Goal: Task Accomplishment & Management: Use online tool/utility

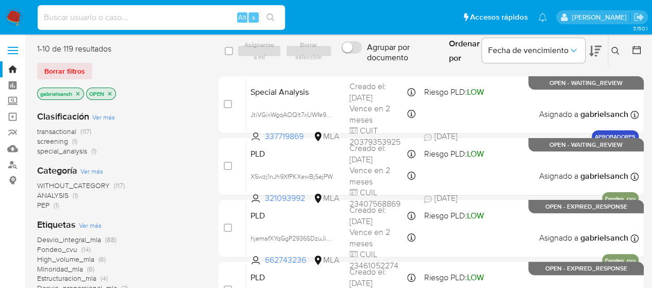
click at [107, 22] on input at bounding box center [161, 17] width 247 height 13
paste input "zIMIjmdiWBqZvepkchxXy7li"
type input "zIMIjmdiWBqZvepkchxXy7li"
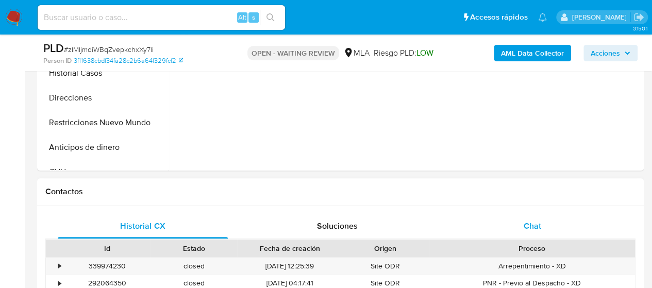
select select "10"
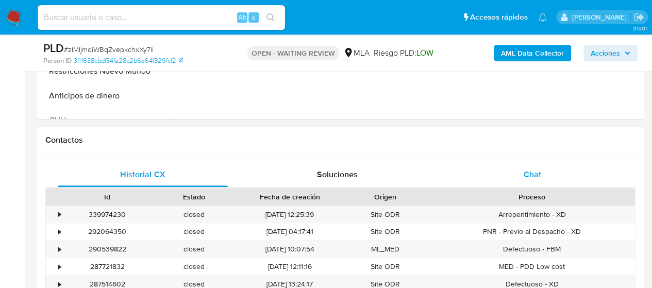
click at [521, 178] on div "Chat" at bounding box center [533, 174] width 170 height 25
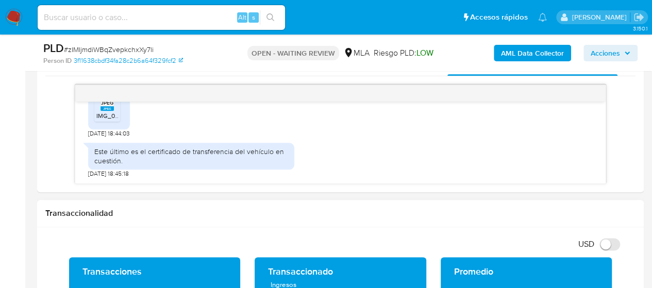
scroll to position [516, 0]
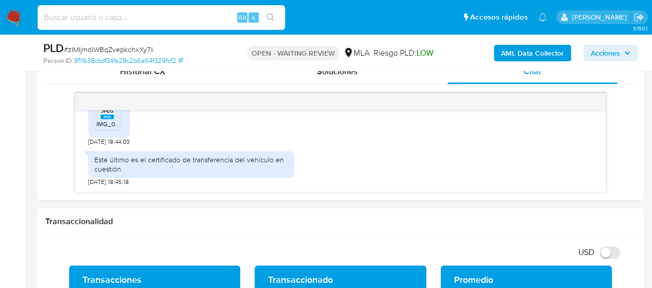
click at [87, 13] on input at bounding box center [161, 17] width 247 height 13
paste input "5LeVhwnDASm1kaiLW6CkpsMg"
type input "5LeVhwnDASm1kaiLW6CkpsMg"
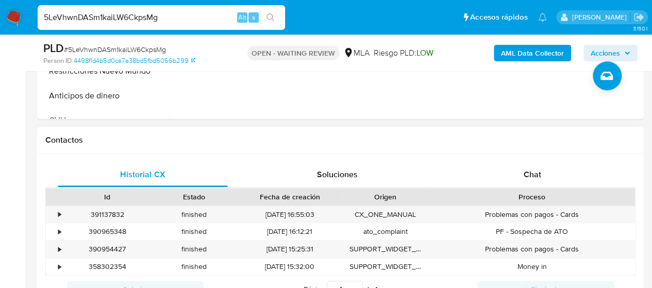
click at [510, 183] on div "Chat" at bounding box center [533, 174] width 170 height 25
select select "10"
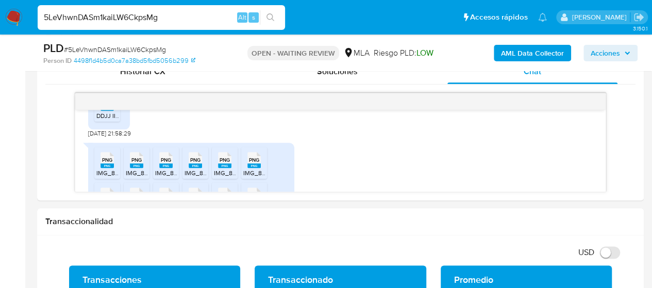
scroll to position [1870, 0]
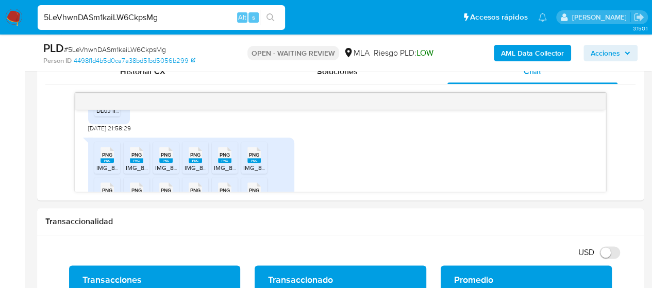
click at [144, 11] on input "5LeVhwnDASm1kaiLW6CkpsMg" at bounding box center [161, 17] width 247 height 13
paste input "zIMIjmdiWBqZvepkchxXy7li"
type input "zIMIjmdiWBqZvepkchxXy7li"
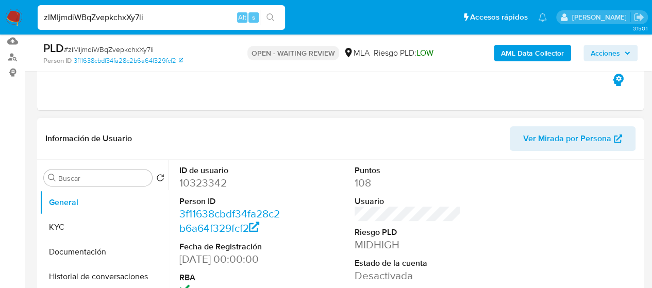
select select "10"
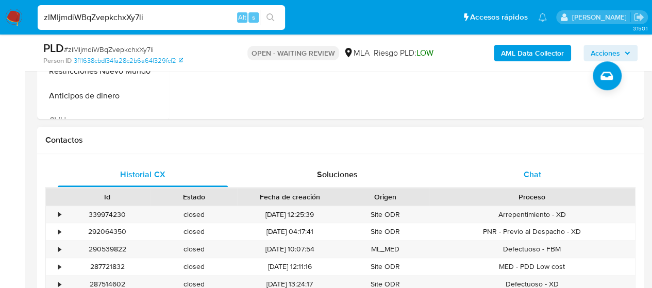
click at [528, 172] on span "Chat" at bounding box center [533, 175] width 18 height 12
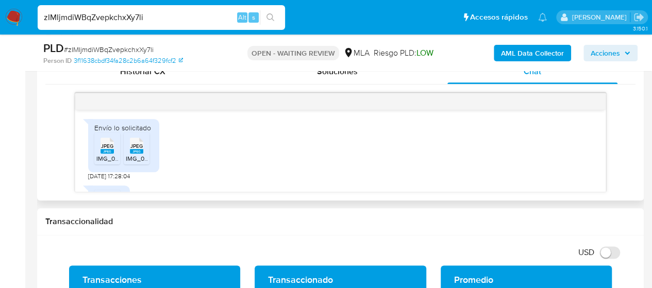
scroll to position [996, 0]
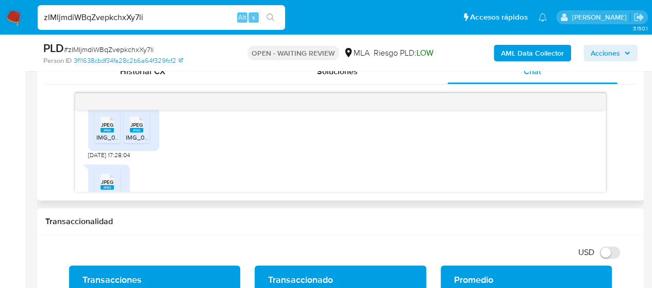
click at [101, 134] on icon "JPEG" at bounding box center [107, 124] width 13 height 18
click at [128, 134] on div "JPEG JPEG" at bounding box center [137, 123] width 22 height 20
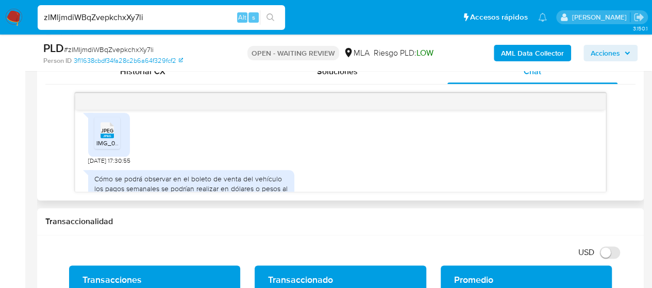
click at [112, 139] on icon "JPEG" at bounding box center [107, 130] width 13 height 18
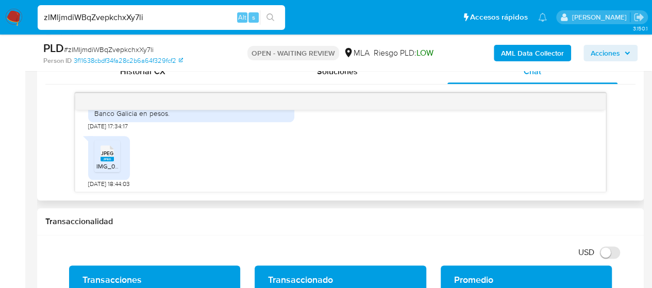
click at [112, 157] on span "JPEG" at bounding box center [107, 153] width 12 height 7
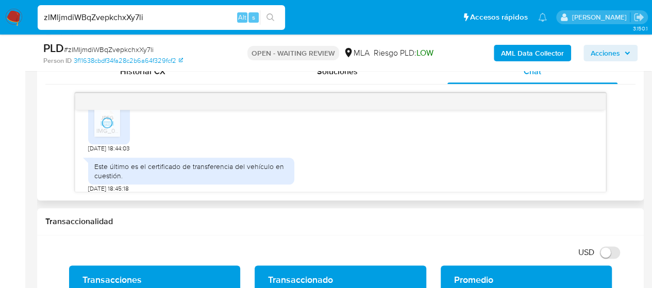
scroll to position [1202, 0]
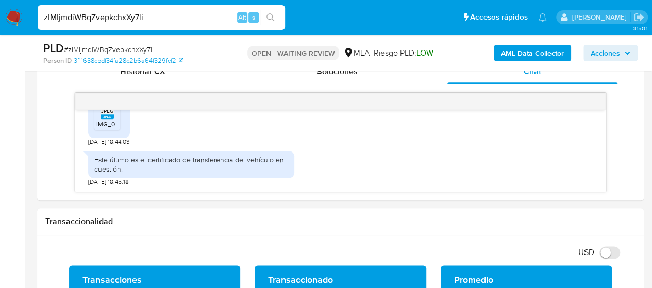
click at [108, 19] on input "zIMIjmdiWBqZvepkchxXy7li" at bounding box center [161, 17] width 247 height 13
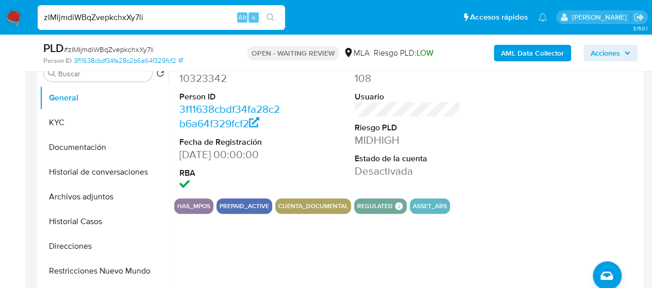
scroll to position [206, 0]
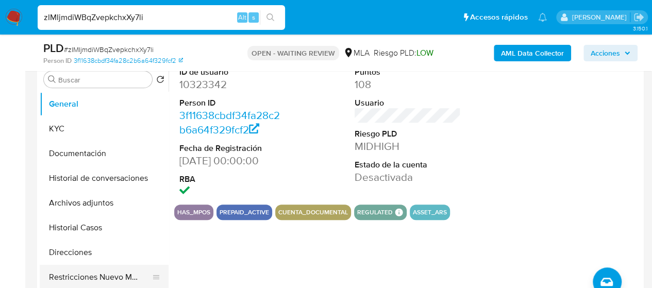
click at [116, 270] on button "Restricciones Nuevo Mundo" at bounding box center [100, 277] width 121 height 25
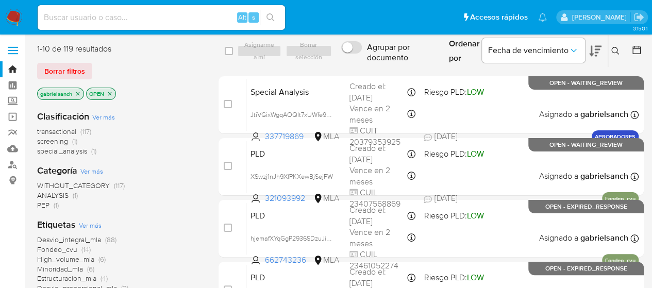
click at [618, 50] on icon at bounding box center [616, 51] width 8 height 8
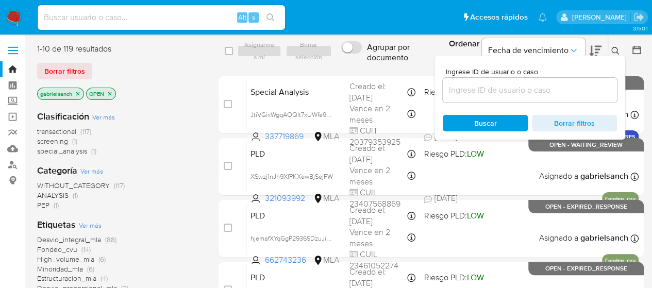
click at [509, 90] on input at bounding box center [530, 90] width 174 height 13
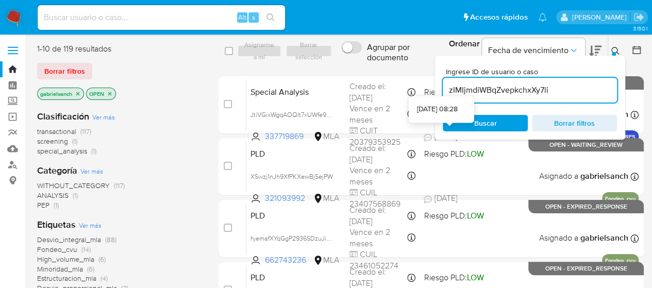
type input "zIMIjmdiWBqZvepkchxXy7li"
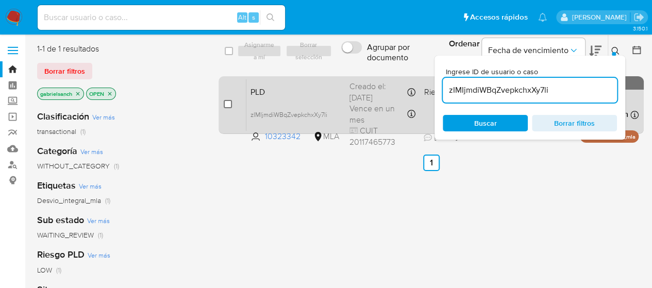
click at [229, 105] on input "checkbox" at bounding box center [228, 104] width 8 height 8
checkbox input "true"
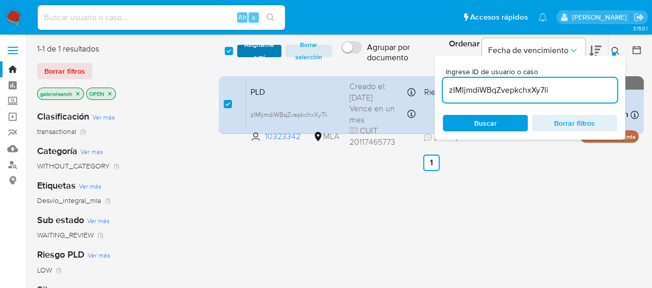
click at [256, 55] on span "Asignarme a mí" at bounding box center [259, 51] width 34 height 10
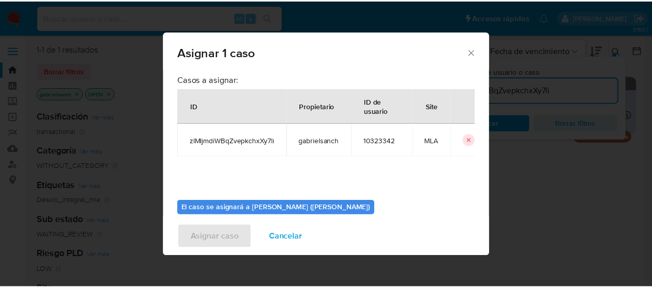
scroll to position [53, 0]
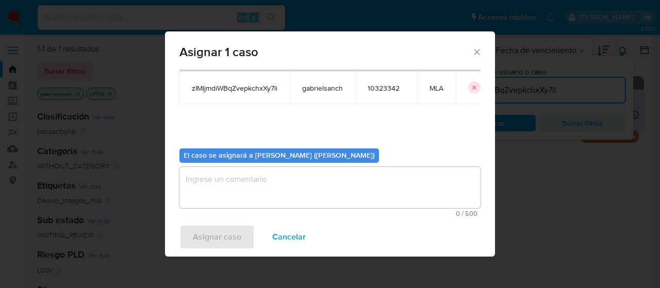
click at [275, 189] on textarea "assign-modal" at bounding box center [329, 187] width 301 height 41
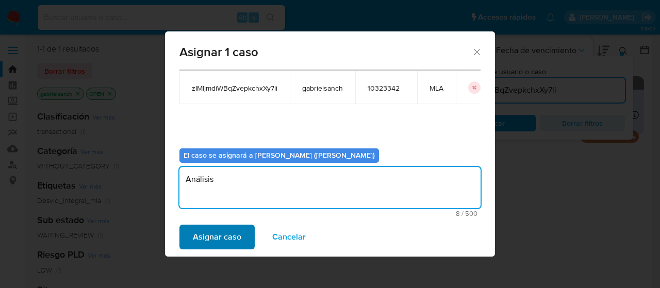
type textarea "Análisis"
click at [230, 232] on span "Asignar caso" at bounding box center [217, 237] width 48 height 23
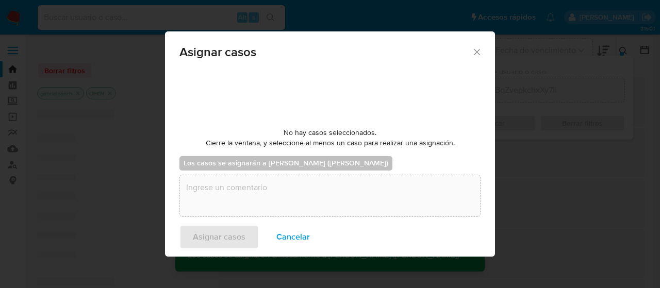
checkbox input "false"
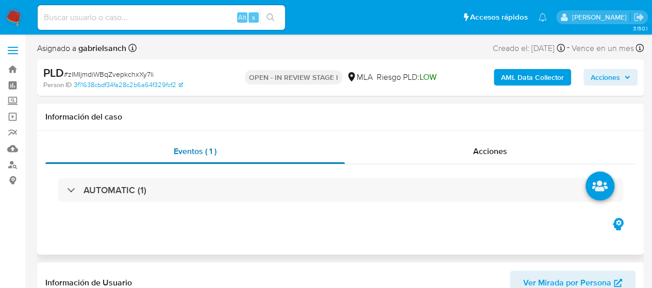
select select "10"
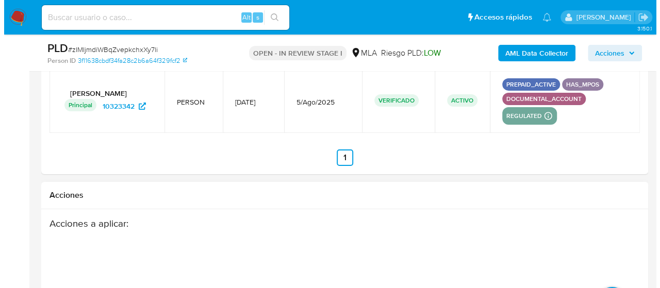
scroll to position [1808, 0]
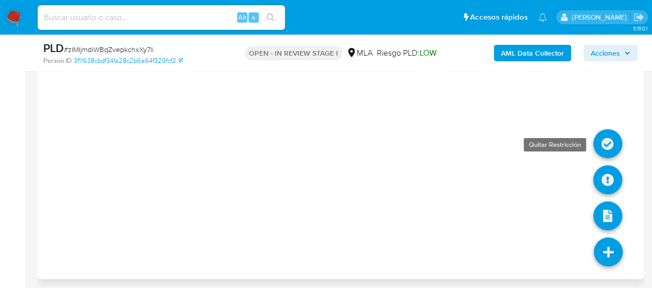
click at [597, 133] on icon at bounding box center [607, 143] width 29 height 29
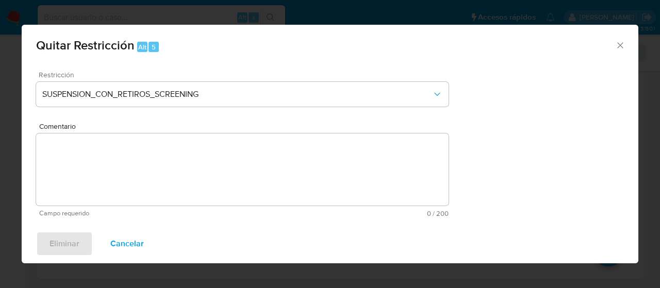
click at [191, 77] on span "Restricción" at bounding box center [245, 74] width 412 height 7
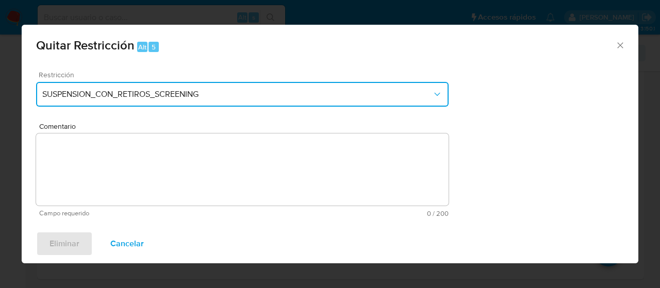
click at [193, 86] on button "SUSPENSION_CON_RETIROS_SCREENING" at bounding box center [242, 94] width 412 height 25
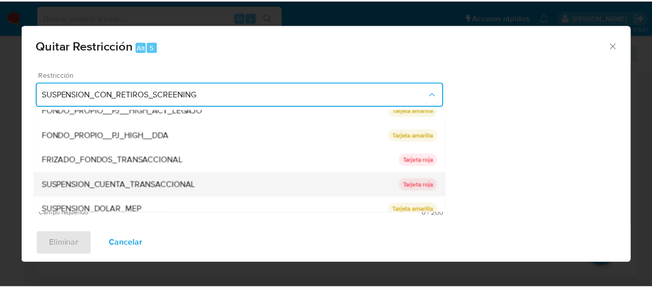
scroll to position [169, 0]
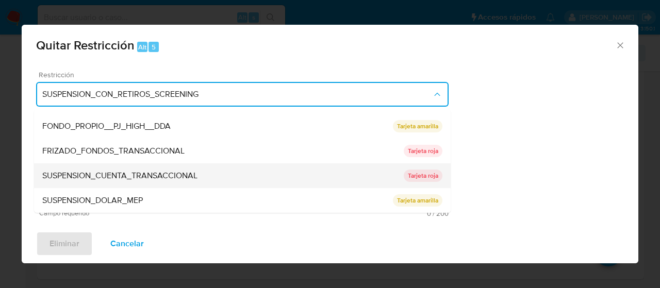
click at [140, 182] on div "SUSPENSION_CUENTA_TRANSACCIONAL" at bounding box center [222, 175] width 361 height 25
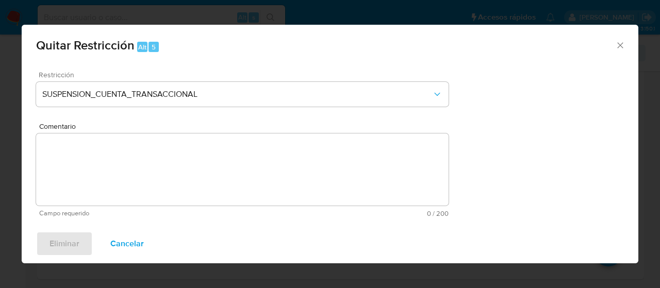
click at [140, 182] on form "Restricción SUSPENSION_CUENTA_TRANSACCIONAL Comentario Campo requerido 0 / 200 …" at bounding box center [242, 144] width 412 height 146
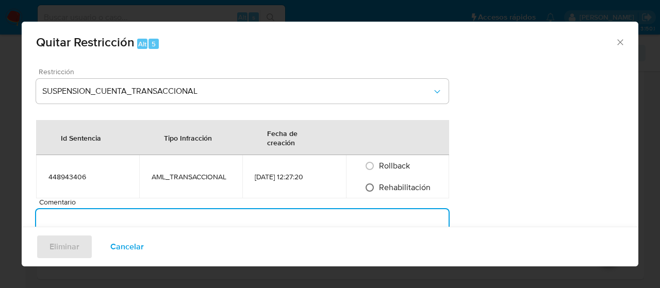
click at [375, 187] on input "Rehabilitación" at bounding box center [369, 187] width 16 height 16
radio input "true"
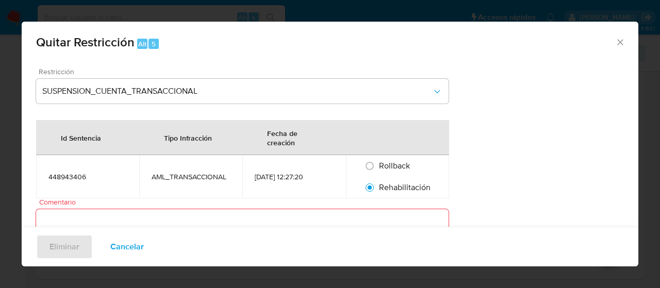
click at [270, 222] on textarea "Comentario" at bounding box center [242, 245] width 412 height 72
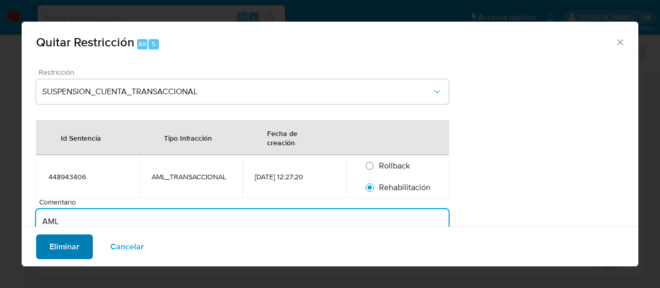
type textarea "AML"
click at [81, 247] on button "Eliminar" at bounding box center [64, 247] width 57 height 25
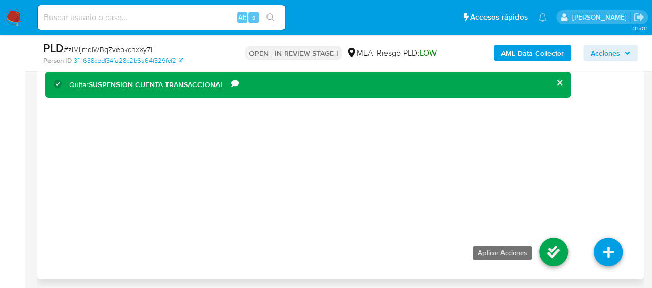
click at [554, 238] on icon at bounding box center [553, 252] width 29 height 29
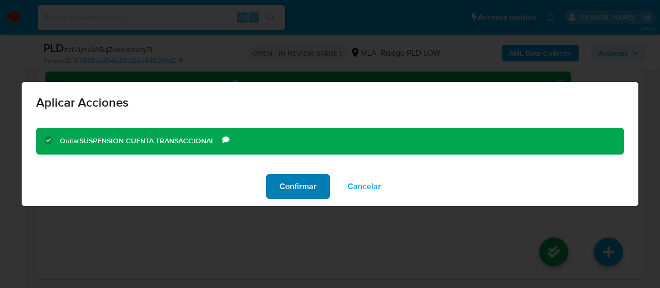
click at [311, 185] on span "Confirmar" at bounding box center [297, 186] width 37 height 23
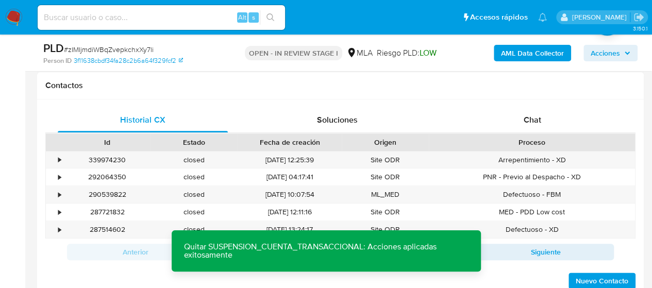
click at [541, 106] on div "Historial CX Soluciones Chat Id Estado Fecha de creación Origen Proceso • 33997…" at bounding box center [340, 199] width 607 height 199
click at [542, 110] on div "Chat" at bounding box center [533, 120] width 170 height 25
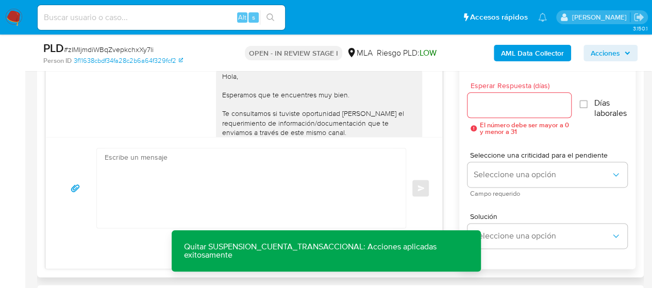
scroll to position [1202, 0]
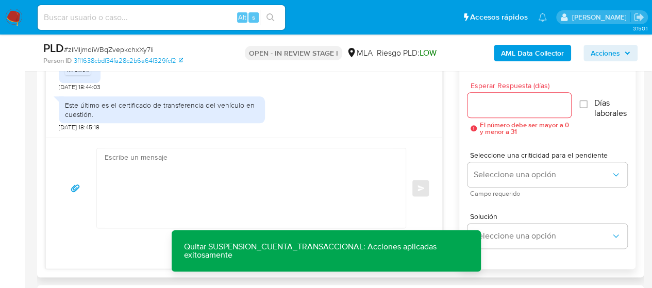
click at [126, 182] on textarea at bounding box center [249, 187] width 288 height 79
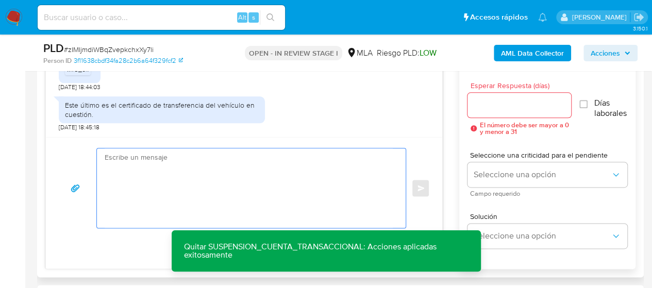
paste textarea "Hola, ¡Muchas gracias por tu respuesta! Confirmamos la recepción de la document…"
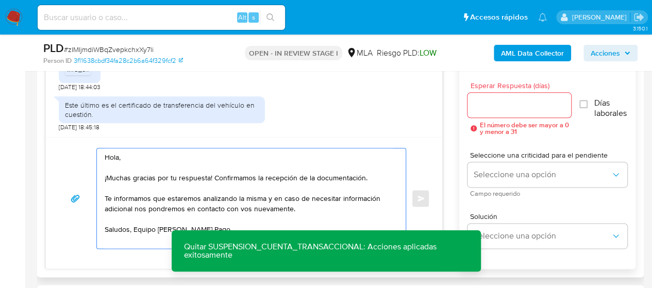
click at [301, 211] on textarea "Hola, ¡Muchas gracias por tu respuesta! Confirmamos la recepción de la document…" at bounding box center [249, 198] width 288 height 100
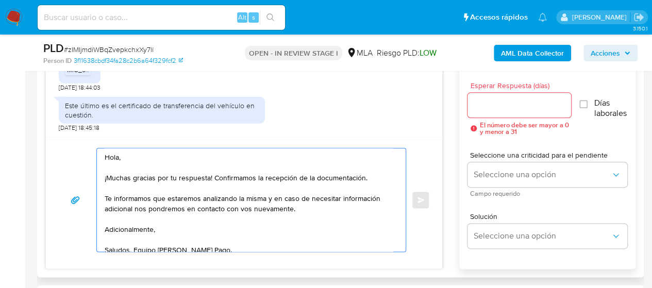
paste textarea "¡Te contamos que tu cuenta ya está activa nuevamente para que operes con normal…"
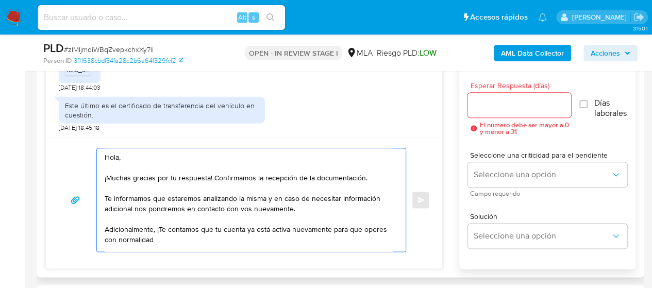
click at [164, 227] on textarea "Hola, ¡Muchas gracias por tu respuesta! Confirmamos la recepción de la document…" at bounding box center [249, 199] width 288 height 103
click at [164, 236] on textarea "Hola, ¡Muchas gracias por tu respuesta! Confirmamos la recepción de la document…" at bounding box center [249, 199] width 288 height 103
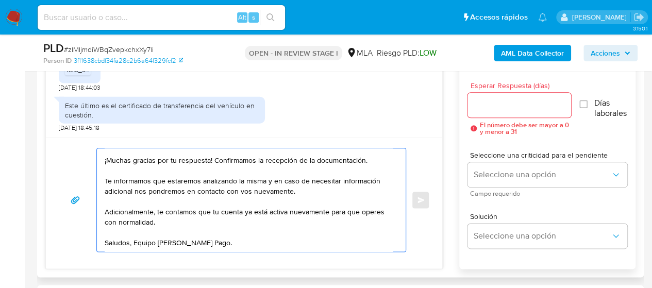
scroll to position [28, 0]
type textarea "Hola, ¡Muchas gracias por tu respuesta! Confirmamos la recepción de la document…"
click at [529, 103] on input "Esperar Respuesta (días)" at bounding box center [520, 104] width 104 height 13
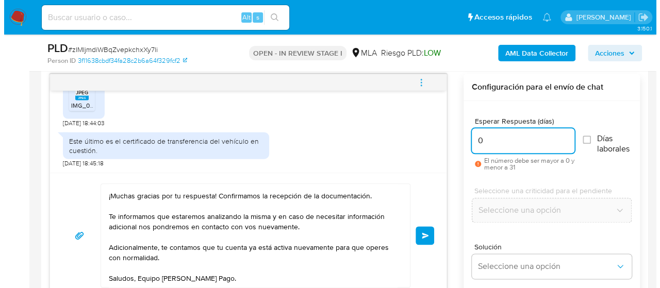
scroll to position [519, 0]
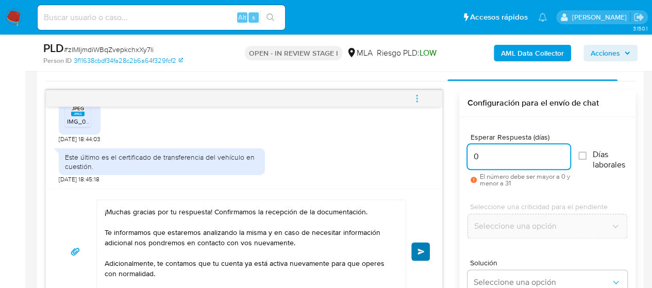
type input "0"
click at [424, 242] on button "Enviar" at bounding box center [420, 251] width 19 height 19
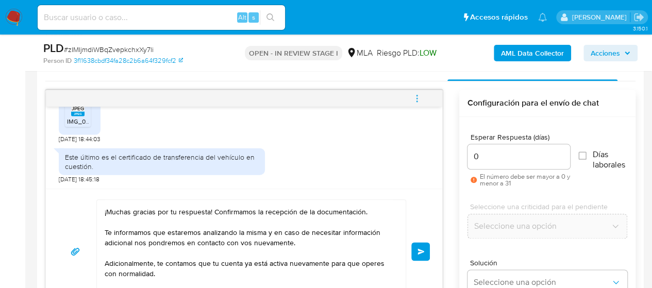
click at [422, 94] on icon "menu-action" at bounding box center [416, 98] width 9 height 9
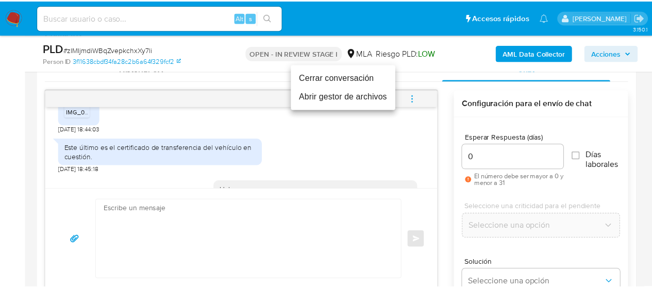
scroll to position [0, 0]
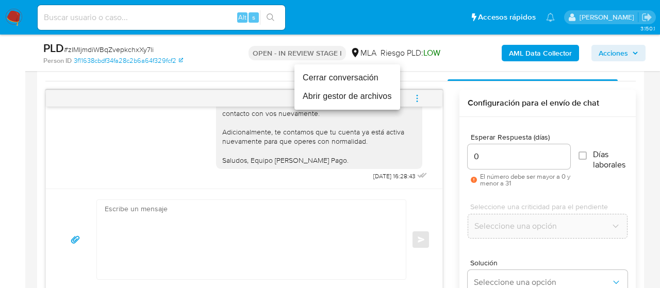
click at [333, 70] on li "Cerrar conversación" at bounding box center [347, 78] width 106 height 19
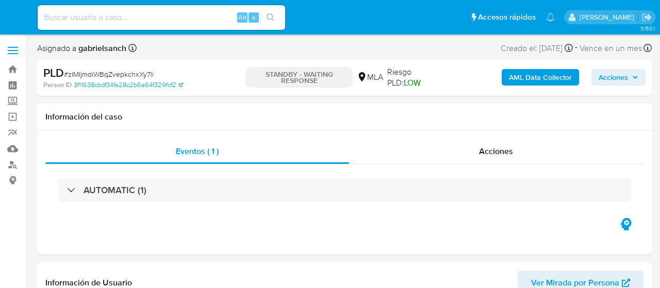
select select "10"
click at [111, 10] on div "Alt s" at bounding box center [161, 17] width 247 height 25
paste input "5LeVhwnDASm1kaiLW6CkpsMg"
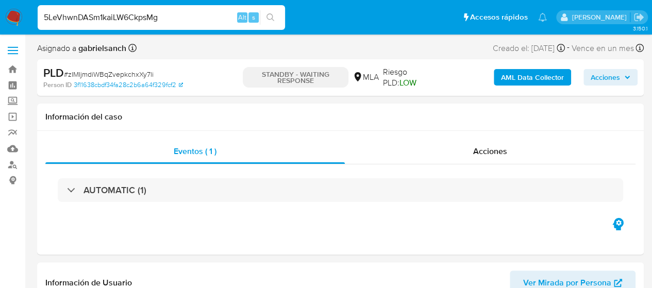
type input "5LeVhwnDASm1kaiLW6CkpsMg"
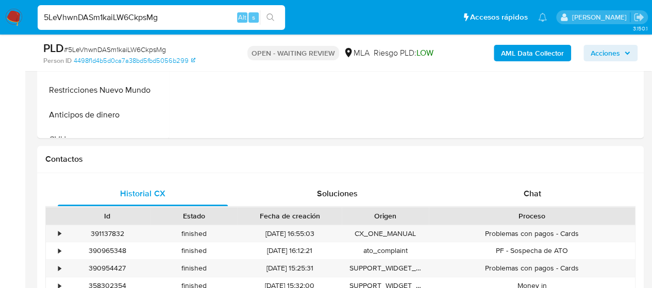
scroll to position [516, 0]
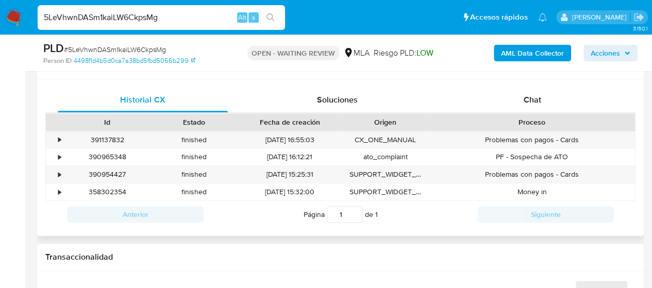
select select "10"
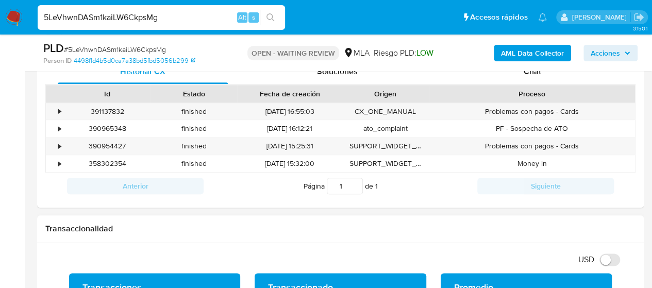
click at [527, 71] on div "PLD # 5LeVhwnDASm1kaiLW6CkpsMg Person ID 4498f1d4b5d0ca7a38bd5fbd5056b299 OPEN …" at bounding box center [340, 53] width 607 height 37
click at [526, 70] on div "PLD # 5LeVhwnDASm1kaiLW6CkpsMg Person ID 4498f1d4b5d0ca7a38bd5fbd5056b299 OPEN …" at bounding box center [340, 53] width 607 height 37
click at [529, 73] on span "Chat" at bounding box center [533, 71] width 18 height 12
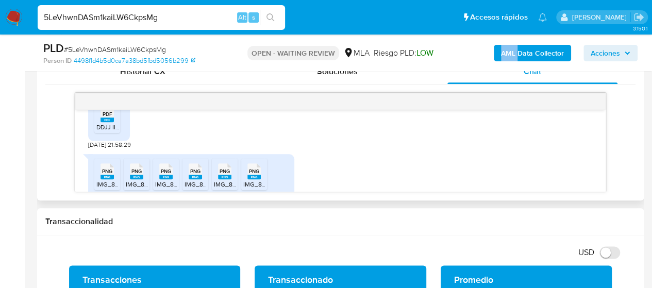
scroll to position [1870, 0]
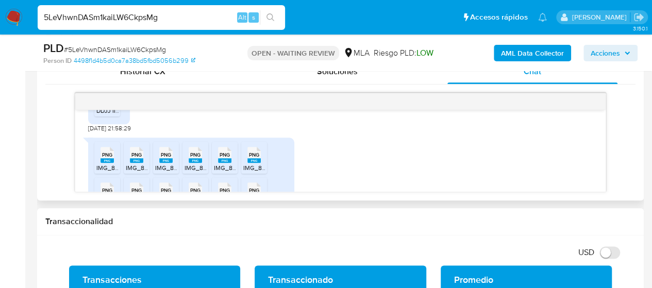
click at [108, 106] on rect at bounding box center [107, 103] width 13 height 5
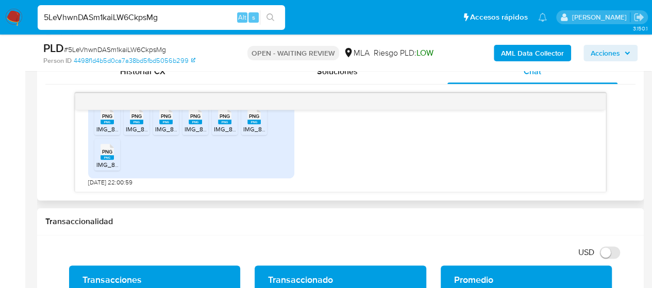
scroll to position [1921, 0]
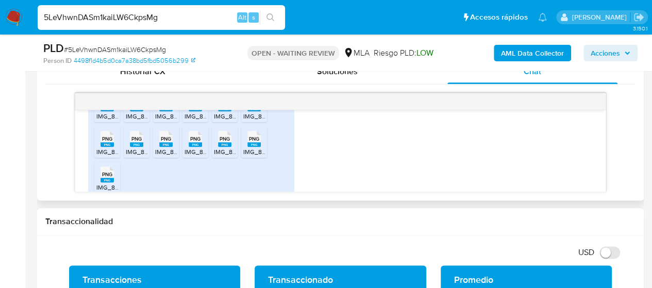
click at [110, 121] on span "IMG_8222.png" at bounding box center [117, 116] width 42 height 9
click at [131, 121] on span "IMG_8215.png" at bounding box center [146, 116] width 40 height 9
click at [172, 111] on rect at bounding box center [165, 109] width 13 height 5
click at [196, 107] on span "PNG" at bounding box center [195, 103] width 10 height 7
click at [223, 107] on span "PNG" at bounding box center [225, 103] width 10 height 7
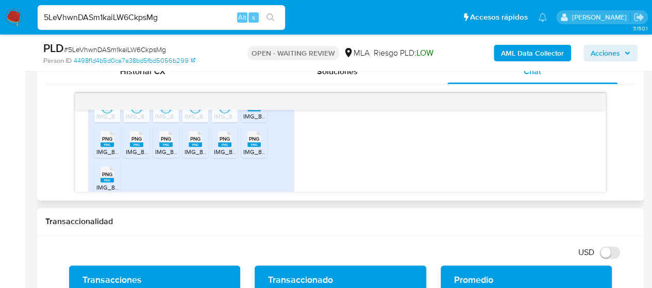
click at [254, 107] on span "PNG" at bounding box center [254, 103] width 10 height 7
click at [113, 111] on icon at bounding box center [107, 103] width 13 height 16
click at [134, 156] on span "IMG_8208.png" at bounding box center [147, 151] width 42 height 9
click at [165, 147] on rect at bounding box center [165, 144] width 13 height 5
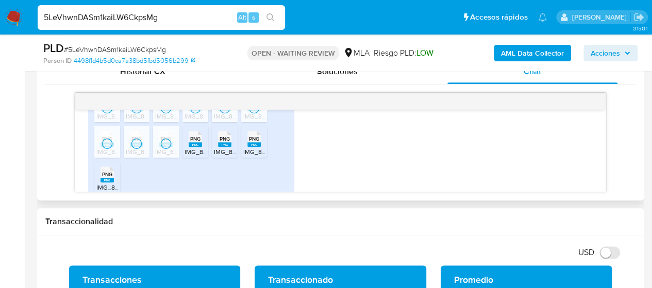
click at [195, 147] on rect at bounding box center [195, 144] width 13 height 5
click at [223, 147] on rect at bounding box center [224, 144] width 13 height 5
click at [254, 142] on span "PNG" at bounding box center [254, 139] width 10 height 7
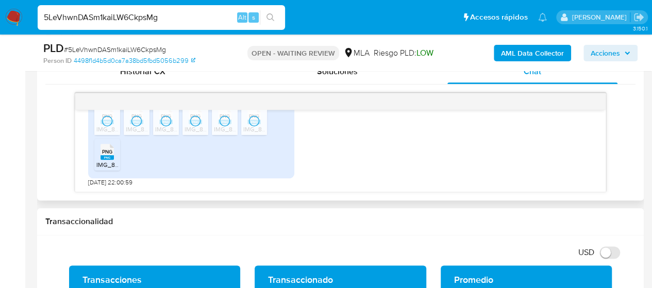
scroll to position [1973, 0]
click at [109, 163] on span "IMG_8219.png" at bounding box center [116, 164] width 40 height 9
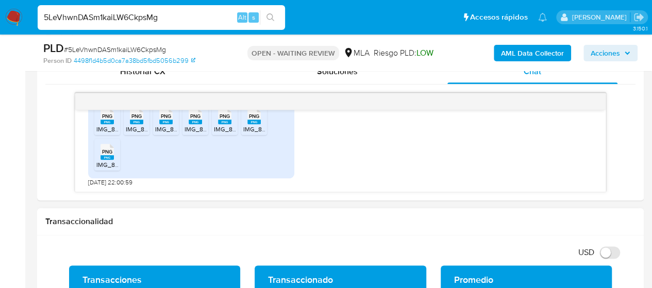
click at [112, 15] on input "5LeVhwnDASm1kaiLW6CkpsMg" at bounding box center [161, 17] width 247 height 13
paste input "ow669F4hKrXZfVWqeV8qkp8M"
type input "ow669F4hKrXZfVWqeV8qkp8M"
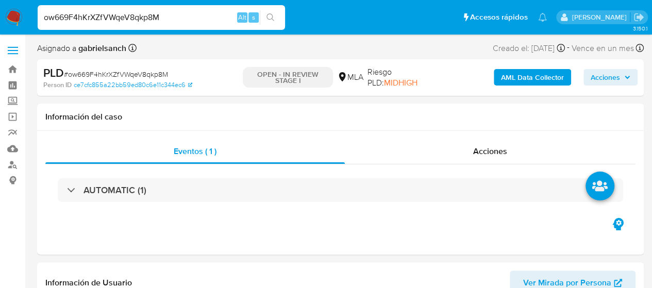
select select "10"
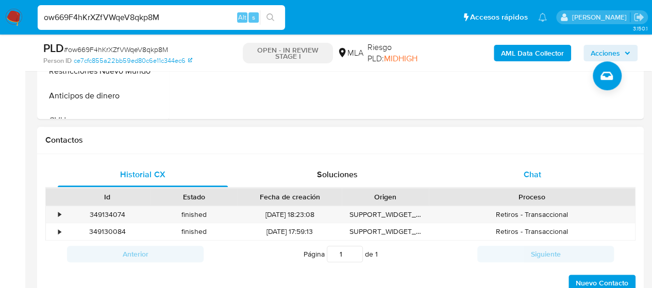
click at [548, 175] on div "Chat" at bounding box center [533, 174] width 170 height 25
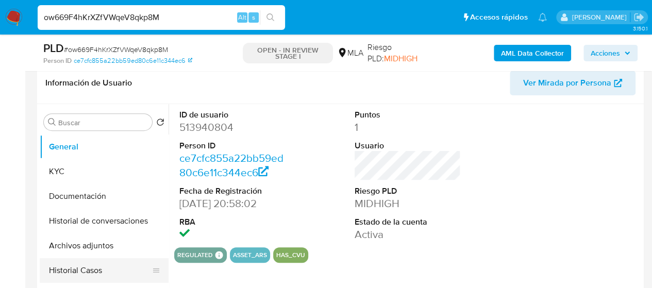
scroll to position [258, 0]
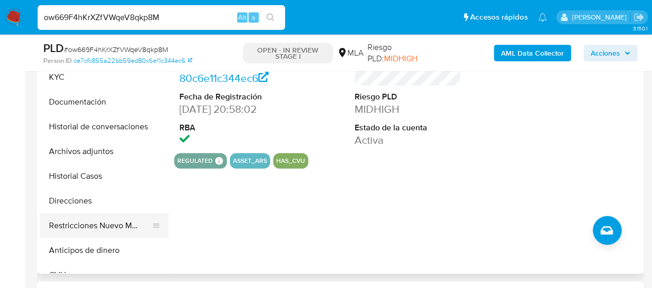
click at [110, 214] on button "Restricciones Nuevo Mundo" at bounding box center [100, 225] width 121 height 25
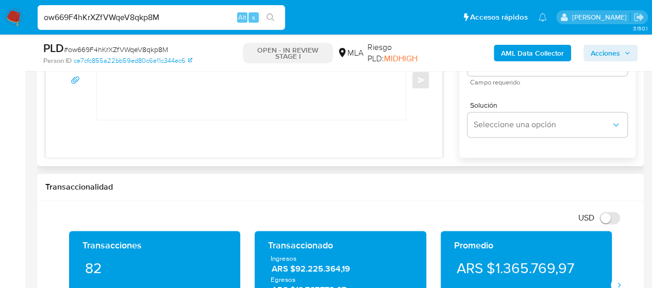
scroll to position [516, 0]
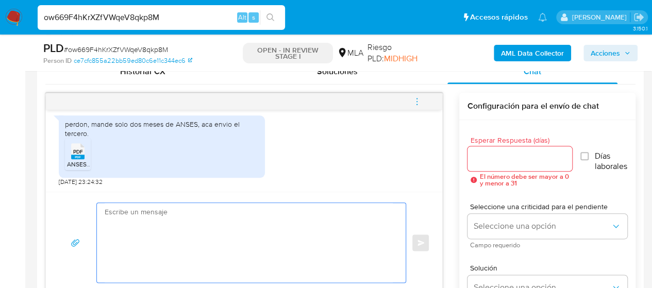
click at [187, 225] on textarea at bounding box center [249, 242] width 288 height 79
paste textarea "Hola, ¡Muchas gracias por tu respuesta! Confirmamos la recepción de la document…"
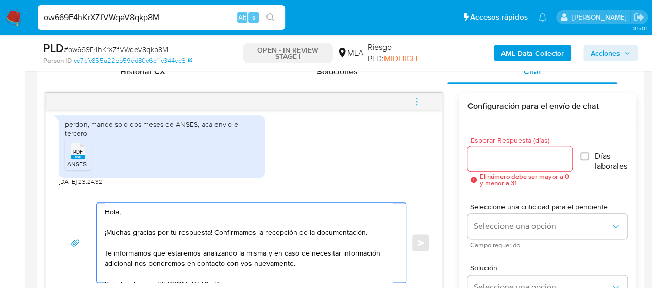
scroll to position [525, 0]
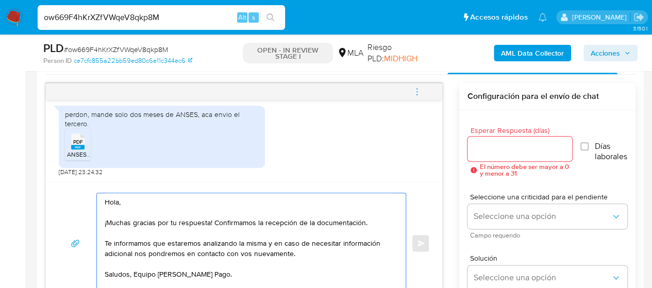
click at [189, 262] on textarea "Hola, ¡Muchas gracias por tu respuesta! Confirmamos la recepción de la document…" at bounding box center [249, 243] width 288 height 100
paste textarea "¡Te contamos que tu cuenta ya está activa nuevamente para que operes con normal…"
click at [140, 272] on textarea "Hola, ¡Muchas gracias por tu respuesta! Confirmamos la recepción de la document…" at bounding box center [249, 244] width 288 height 103
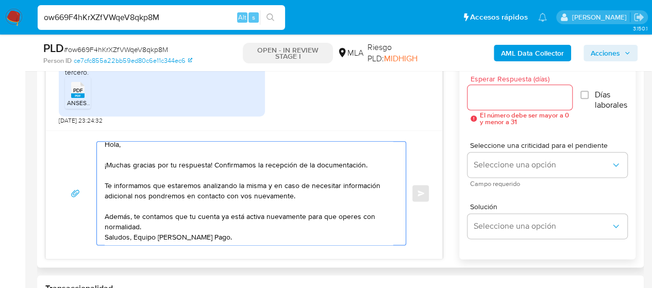
scroll to position [18, 0]
click at [146, 215] on textarea "Hola, ¡Muchas gracias por tu respuesta! Confirmamos la recepción de la document…" at bounding box center [249, 193] width 288 height 103
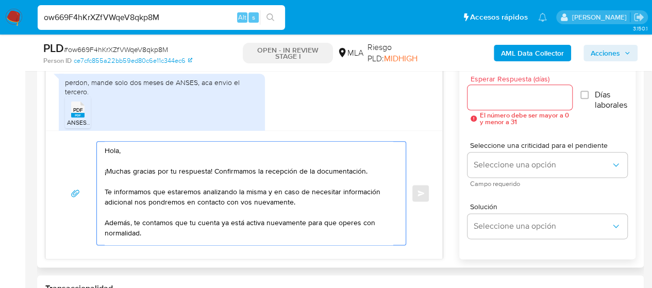
scroll to position [2238, 0]
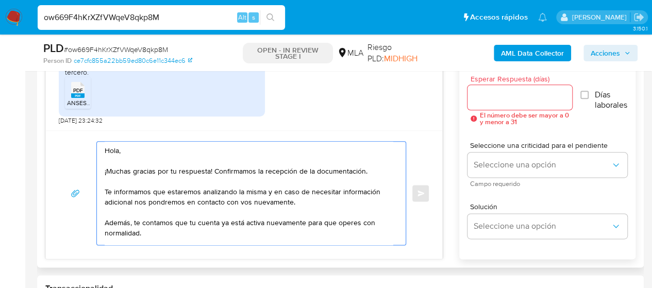
type textarea "Hola, ¡Muchas gracias por tu respuesta! Confirmamos la recepción de la document…"
click at [520, 95] on input "Esperar Respuesta (días)" at bounding box center [520, 97] width 105 height 13
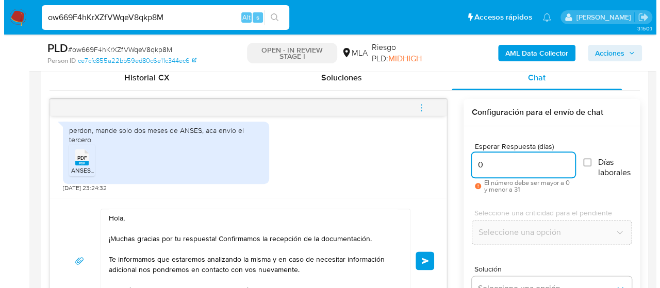
scroll to position [525, 0]
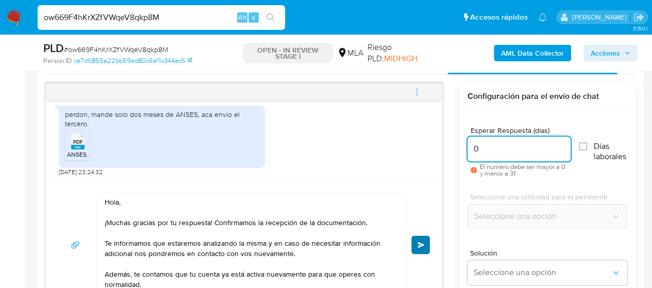
type input "0"
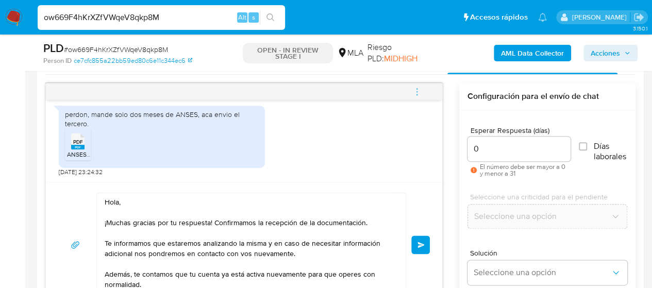
click at [421, 242] on span "Enviar" at bounding box center [421, 245] width 7 height 6
click at [424, 89] on button "menu-action" at bounding box center [417, 91] width 34 height 25
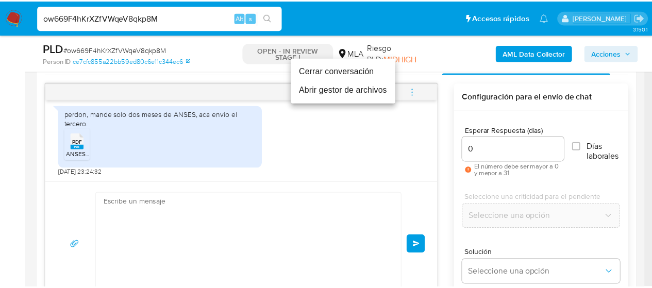
scroll to position [2390, 0]
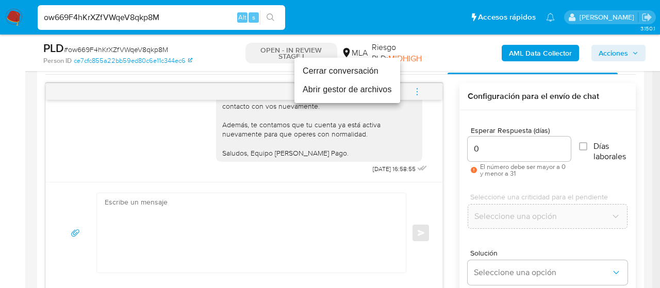
click at [333, 67] on li "Cerrar conversación" at bounding box center [347, 71] width 106 height 19
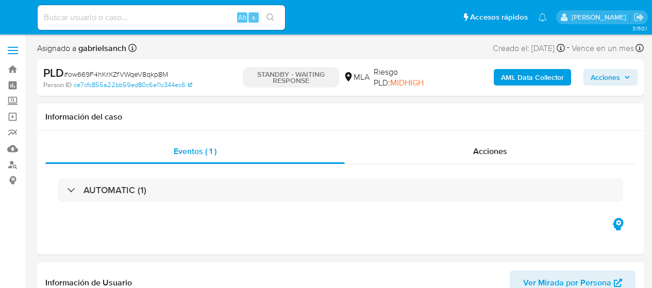
select select "10"
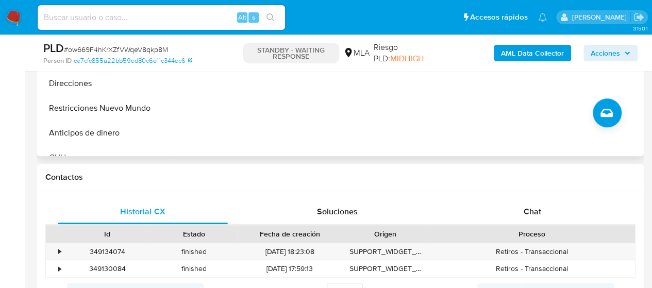
scroll to position [412, 0]
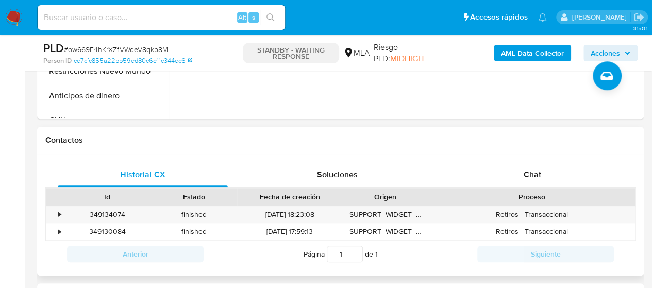
click at [504, 157] on div "Historial CX Soluciones Chat Id Estado Fecha de creación Origen Proceso • 34913…" at bounding box center [340, 215] width 607 height 122
click at [519, 178] on div "Chat" at bounding box center [533, 174] width 170 height 25
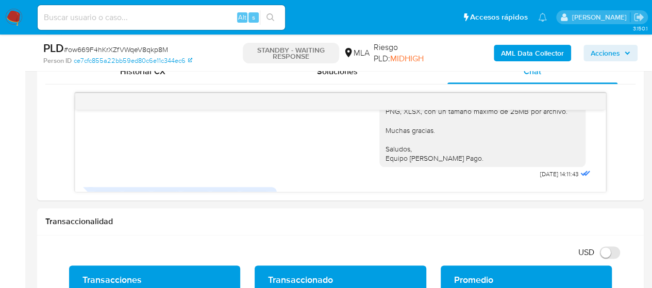
scroll to position [1445, 0]
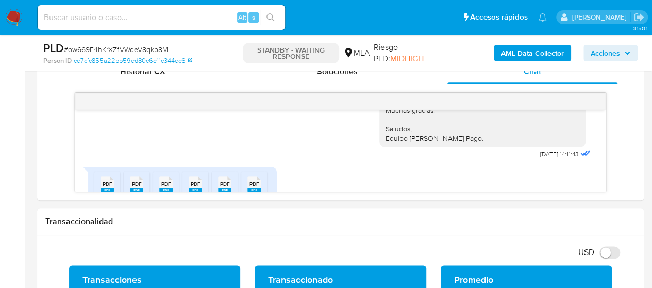
click at [163, 14] on input at bounding box center [161, 17] width 247 height 13
paste input "sCXkpETlAJ6qGajcQxvD7Jht"
type input "sCXkpETlAJ6qGajcQxvD7Jht"
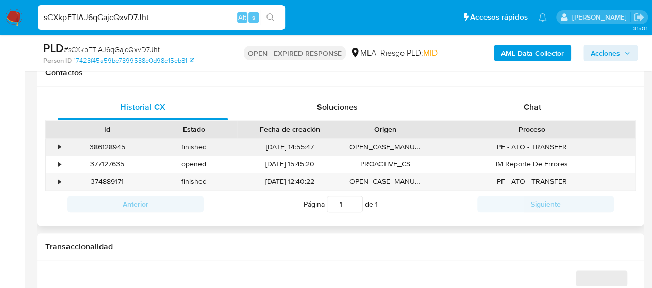
scroll to position [464, 0]
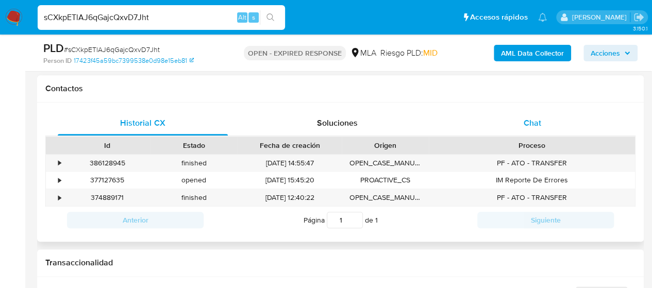
click at [507, 127] on div "Chat" at bounding box center [533, 123] width 170 height 25
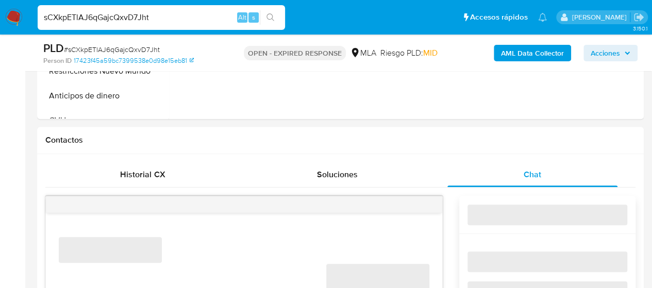
select select "10"
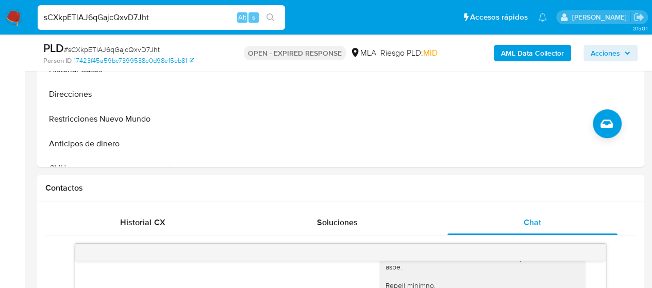
scroll to position [361, 0]
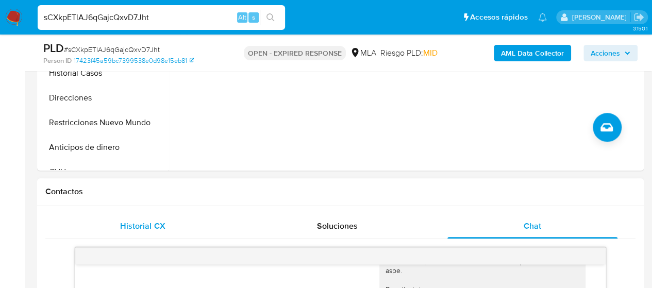
click at [148, 214] on div "Historial CX" at bounding box center [143, 226] width 170 height 25
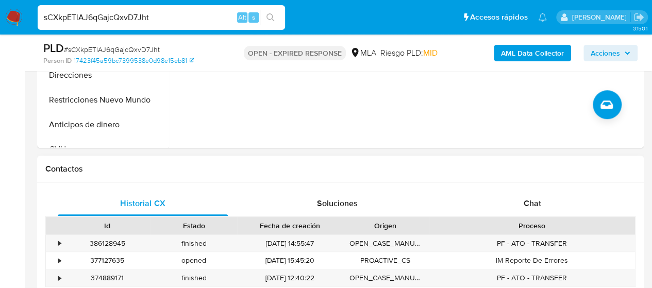
scroll to position [412, 0]
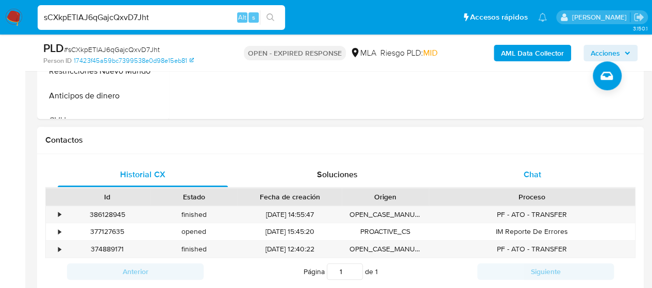
click at [525, 170] on span "Chat" at bounding box center [533, 175] width 18 height 12
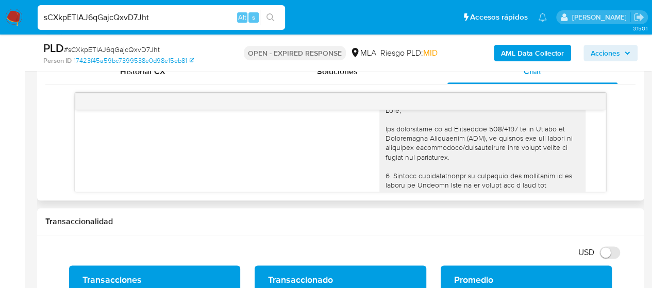
scroll to position [0, 0]
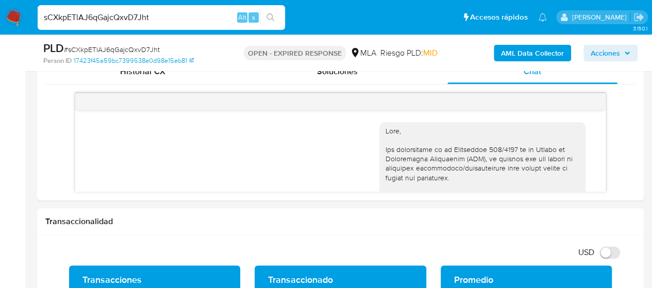
click at [130, 18] on input "sCXkpETlAJ6qGajcQxvD7Jht" at bounding box center [161, 17] width 247 height 13
paste input "QOKI0oQdshAHKdcu6sBuVNFY"
type input "QOKI0oQdshAHKdcu6sBuVNFY"
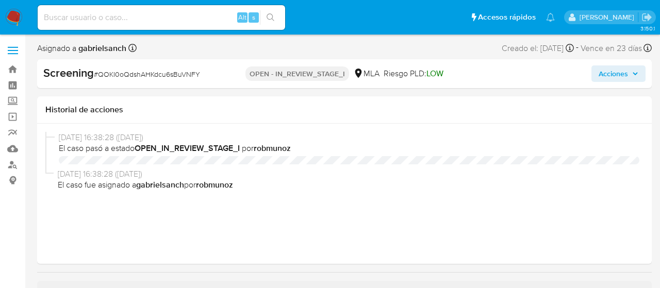
select select "10"
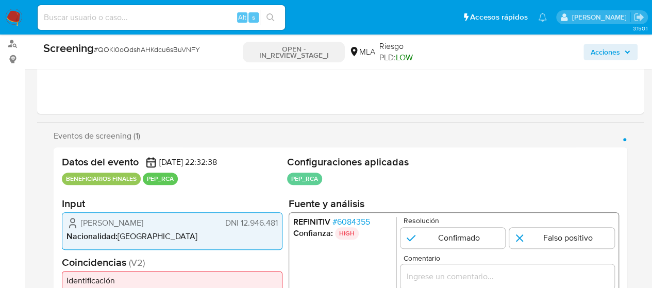
scroll to position [155, 0]
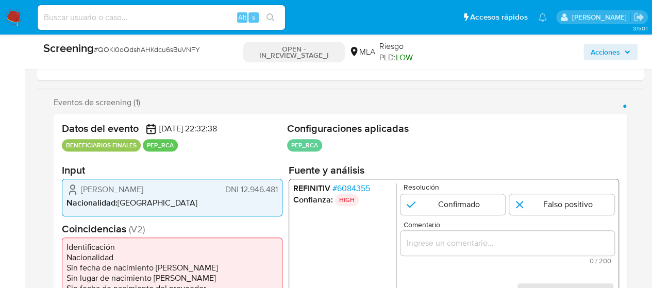
drag, startPoint x: 81, startPoint y: 187, endPoint x: 171, endPoint y: 186, distance: 89.7
click at [143, 186] on span "[PERSON_NAME]" at bounding box center [112, 190] width 62 height 10
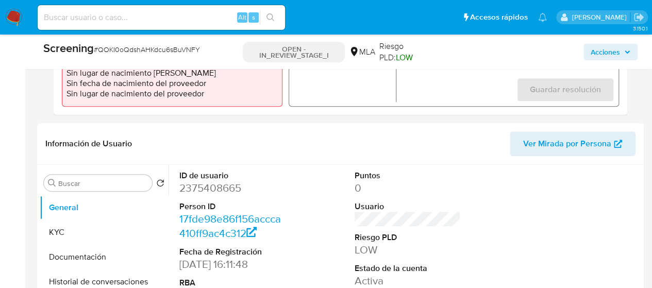
scroll to position [361, 0]
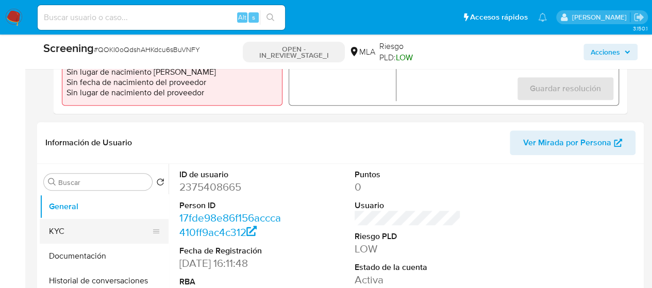
click at [75, 233] on button "KYC" at bounding box center [100, 231] width 121 height 25
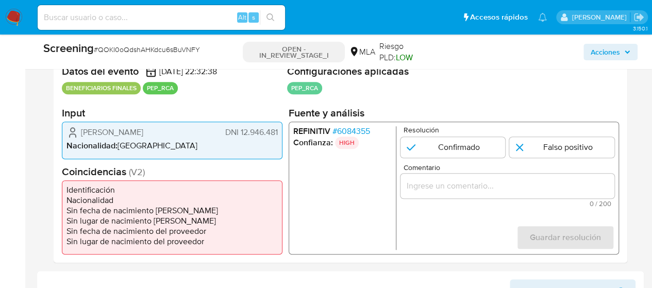
scroll to position [206, 0]
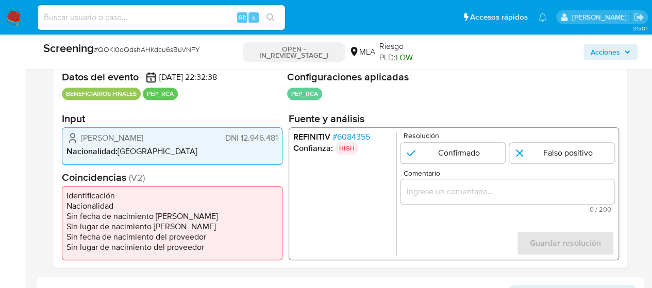
click at [355, 135] on span "# 6084355" at bounding box center [352, 137] width 38 height 10
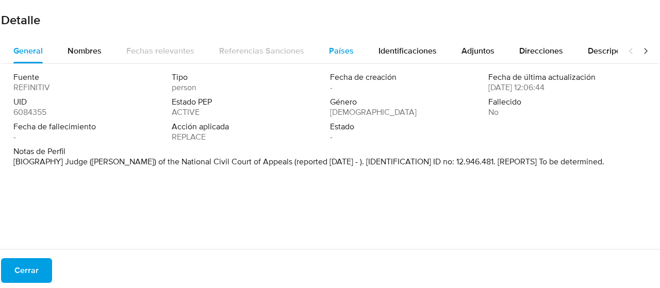
click at [346, 51] on span "Países" at bounding box center [341, 51] width 25 height 12
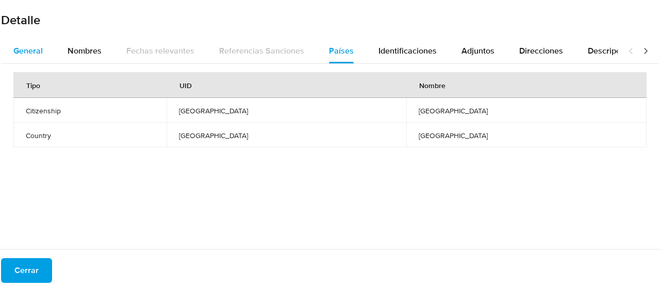
click at [25, 57] on div "General" at bounding box center [27, 51] width 29 height 25
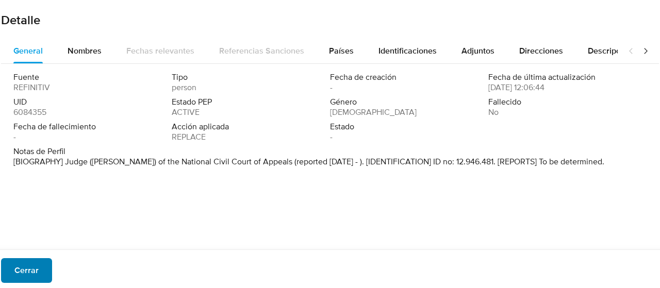
click at [41, 270] on button "Cerrar" at bounding box center [26, 270] width 51 height 25
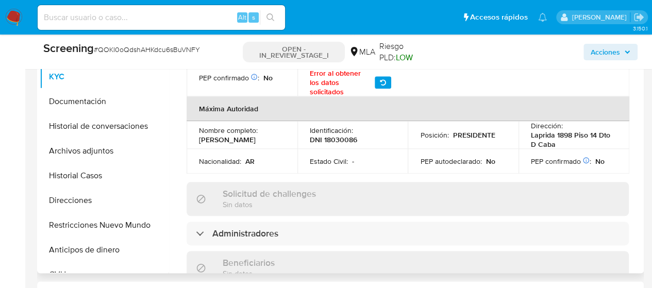
scroll to position [516, 0]
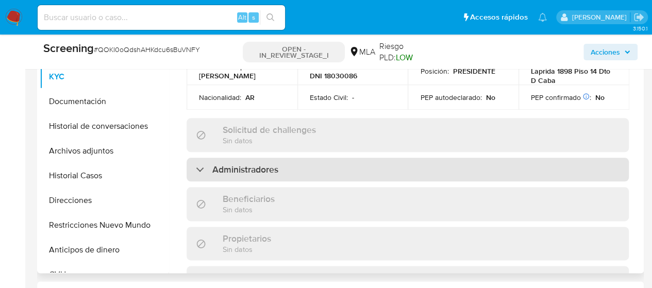
click at [225, 158] on div "Administradores" at bounding box center [408, 170] width 442 height 24
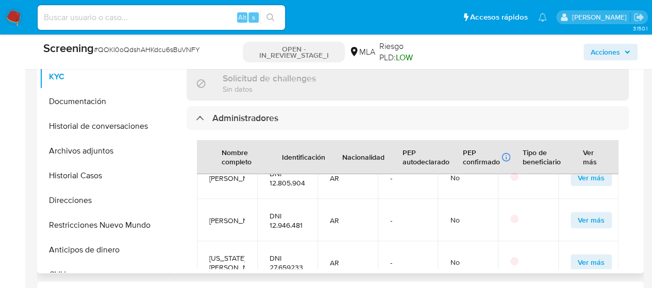
scroll to position [155, 0]
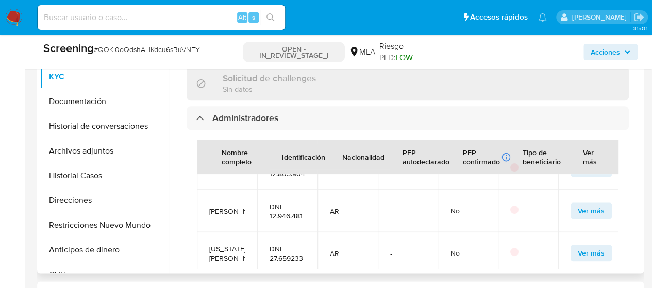
click at [586, 218] on span "Ver más" at bounding box center [591, 211] width 27 height 14
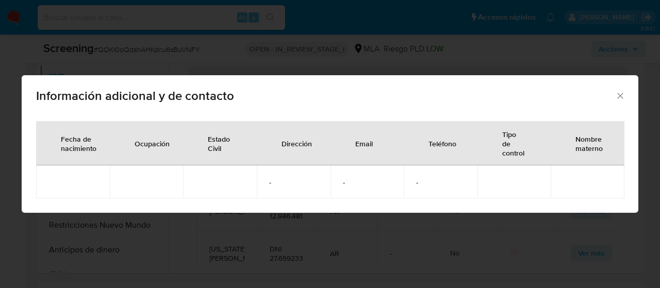
click at [619, 95] on icon "Cerrar" at bounding box center [620, 96] width 6 height 6
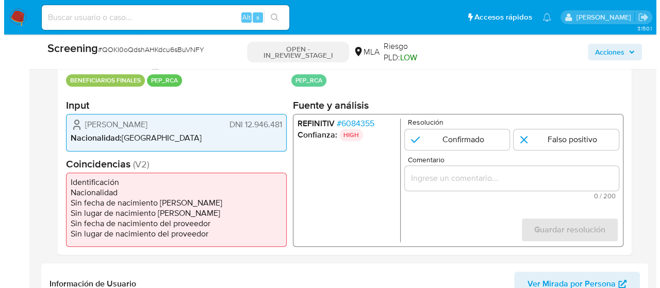
scroll to position [206, 0]
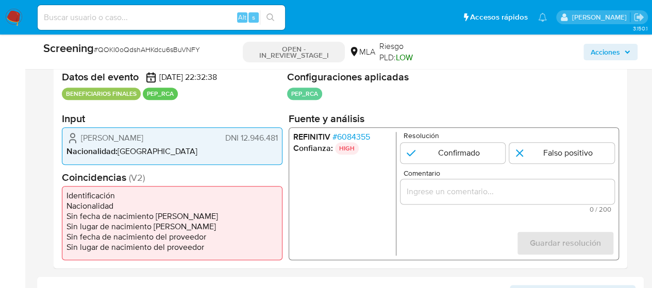
click at [349, 137] on span "# 6084355" at bounding box center [352, 137] width 38 height 10
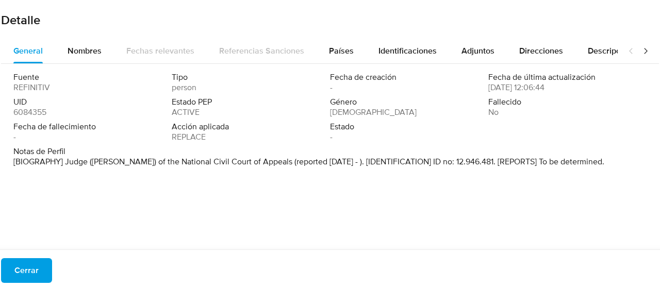
drag, startPoint x: 13, startPoint y: 162, endPoint x: 571, endPoint y: 162, distance: 557.9
click at [571, 162] on div "Fuente REFINITIV Tipo person Fecha de creación - Fecha de última actualización …" at bounding box center [330, 154] width 658 height 180
click at [640, 51] on icon at bounding box center [645, 51] width 10 height 10
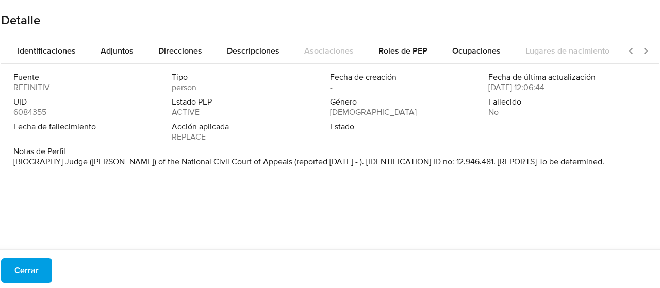
scroll to position [0, 365]
click at [415, 45] on span "Roles de PEP" at bounding box center [398, 51] width 49 height 12
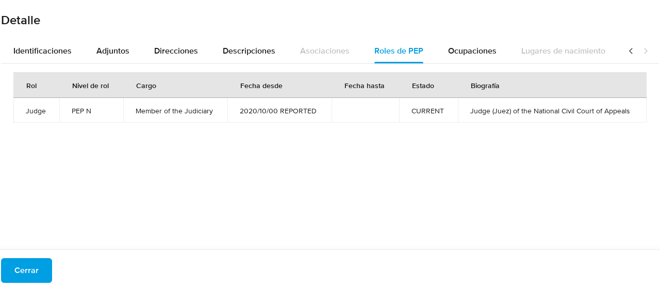
click at [626, 50] on icon at bounding box center [631, 51] width 10 height 10
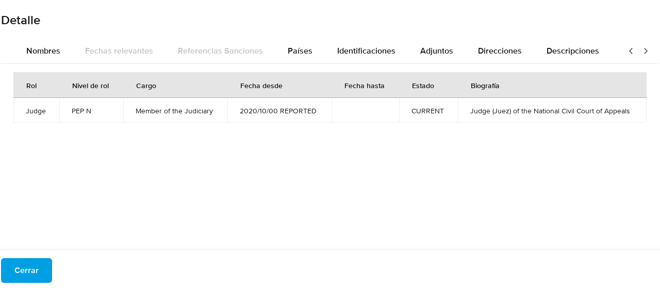
click at [626, 50] on icon at bounding box center [631, 51] width 10 height 10
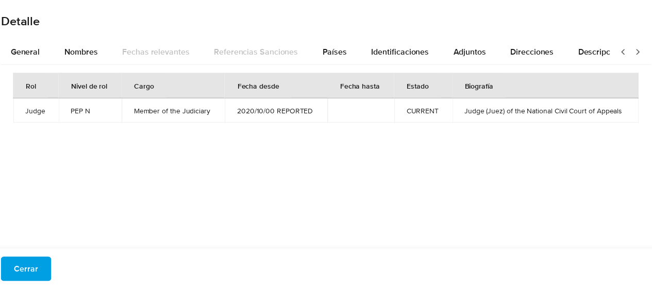
scroll to position [0, 0]
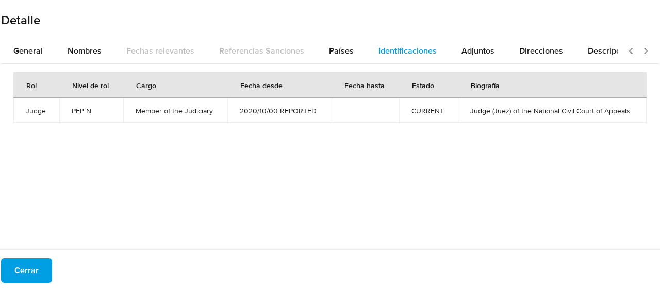
click at [421, 48] on span "Identificaciones" at bounding box center [407, 51] width 58 height 12
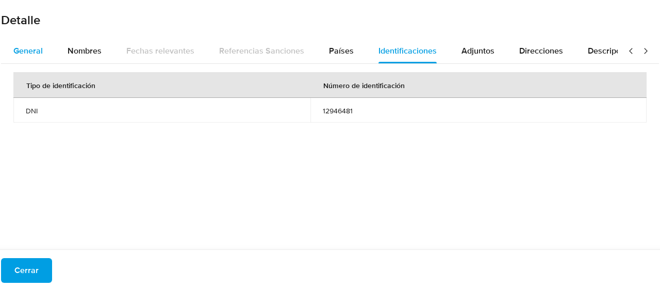
click at [31, 51] on span "General" at bounding box center [27, 51] width 29 height 12
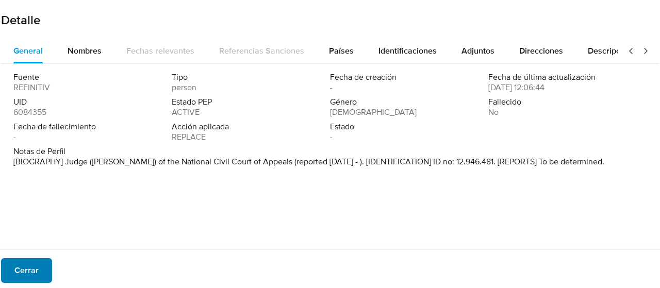
click at [44, 269] on button "Cerrar" at bounding box center [26, 270] width 51 height 25
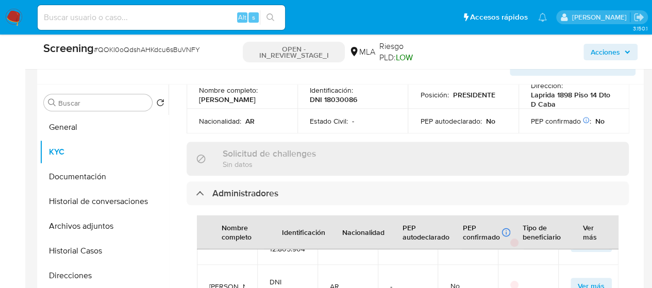
scroll to position [516, 0]
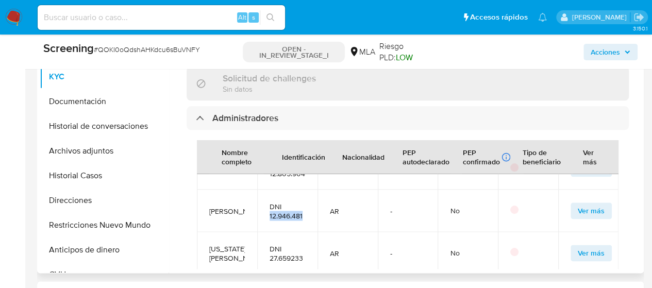
drag, startPoint x: 267, startPoint y: 239, endPoint x: 302, endPoint y: 241, distance: 35.1
click at [302, 232] on td "DNI 12.946.481" at bounding box center [287, 211] width 60 height 42
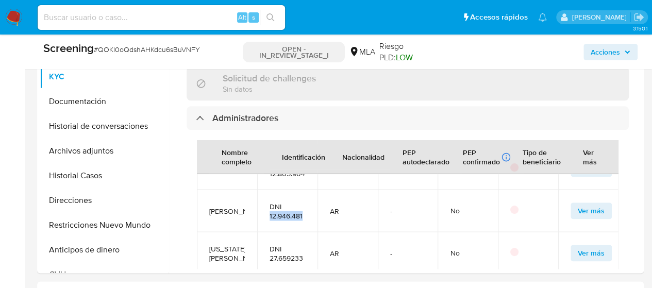
copy span "12.946.481"
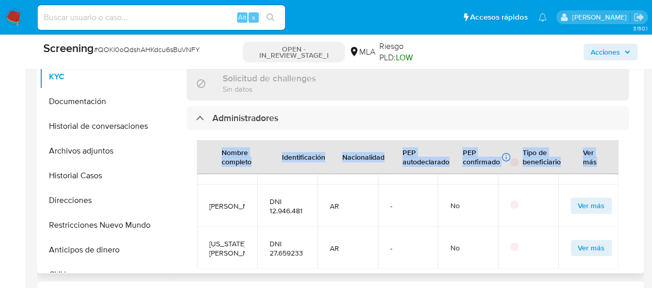
scroll to position [206, 0]
drag, startPoint x: 204, startPoint y: 221, endPoint x: 238, endPoint y: 222, distance: 33.5
click at [237, 236] on tbody "Ariadna Jorgelina Moreno Penna DNI 23.329.119 AR - No Ver más Jorge Ibarborde D…" at bounding box center [408, 142] width 422 height 254
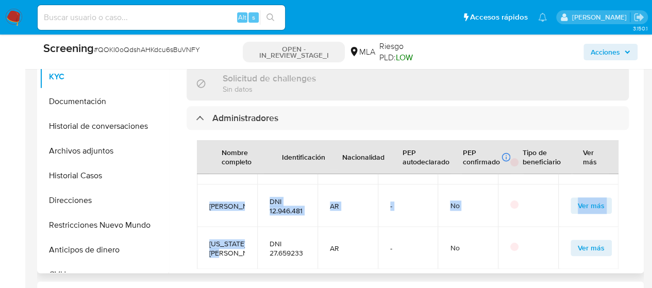
click at [240, 202] on span "Santos Enrique Cifuentes" at bounding box center [227, 206] width 36 height 9
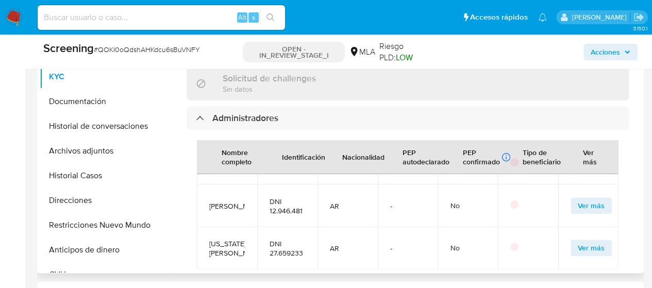
drag, startPoint x: 240, startPoint y: 191, endPoint x: 210, endPoint y: 174, distance: 34.7
click at [210, 202] on span "Santos Enrique Cifuentes" at bounding box center [227, 206] width 36 height 9
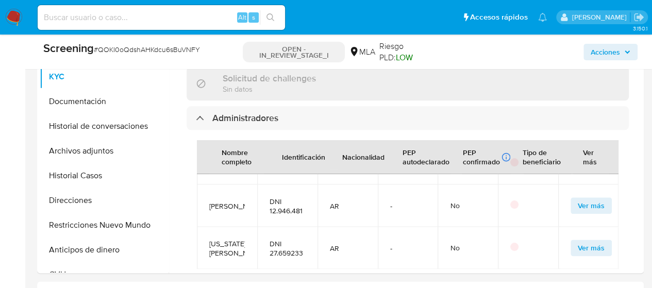
copy span "Santos Enrique Cifuentes"
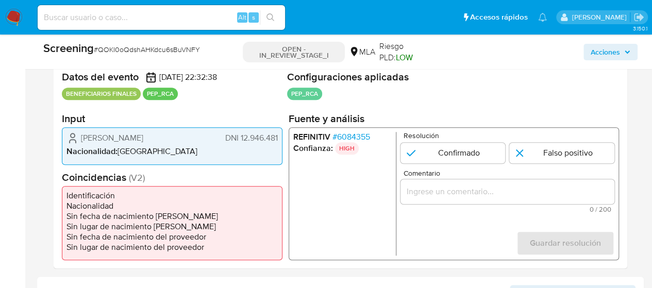
click at [328, 145] on li "Confianza: HIGH" at bounding box center [342, 148] width 98 height 12
click at [355, 135] on span "# 6084355" at bounding box center [352, 137] width 38 height 10
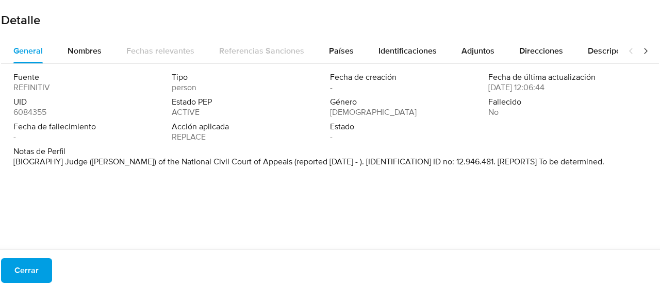
drag, startPoint x: 7, startPoint y: 162, endPoint x: 572, endPoint y: 165, distance: 565.1
click at [572, 165] on div "Fuente REFINITIV Tipo person Fecha de creación - Fecha de última actualización …" at bounding box center [330, 154] width 658 height 180
click at [65, 44] on button "Nombres" at bounding box center [84, 51] width 59 height 25
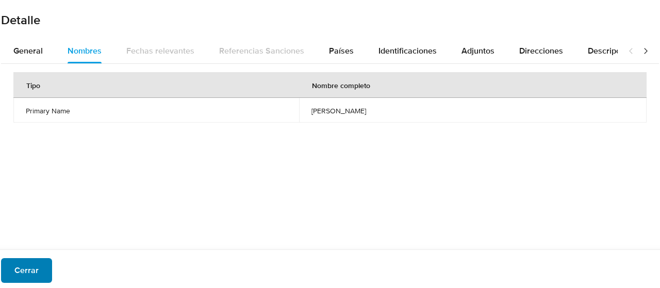
click at [41, 262] on button "Cerrar" at bounding box center [26, 270] width 51 height 25
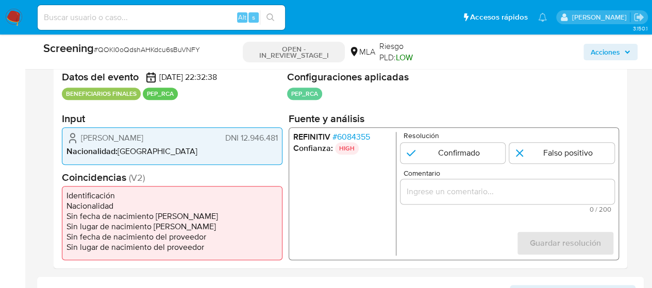
drag, startPoint x: 80, startPoint y: 136, endPoint x: 187, endPoint y: 134, distance: 106.8
click at [187, 134] on div "Santos Enrique Cifuentes DNI 12.946.481" at bounding box center [172, 138] width 211 height 12
drag, startPoint x: 239, startPoint y: 135, endPoint x: 287, endPoint y: 137, distance: 47.5
click at [287, 137] on div "Datos del evento 05/06/2025 22:32:38 BENEFICIARIOS FINALES PEP_RCA Configuracio…" at bounding box center [341, 165] width 574 height 206
click at [275, 147] on li "Nacionalidad : Argentina" at bounding box center [172, 151] width 211 height 10
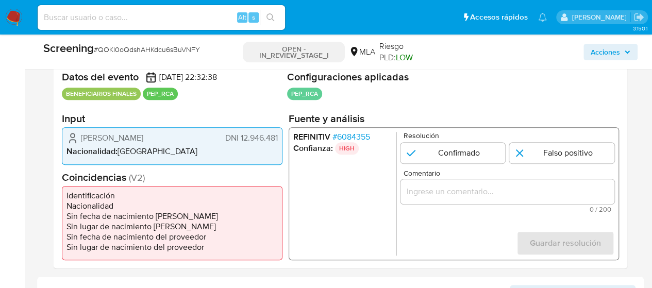
click at [260, 140] on span "DNI 12.946.481" at bounding box center [251, 138] width 53 height 10
drag, startPoint x: 239, startPoint y: 136, endPoint x: 277, endPoint y: 139, distance: 38.2
click at [277, 139] on span "DNI 12.946.481" at bounding box center [251, 138] width 53 height 10
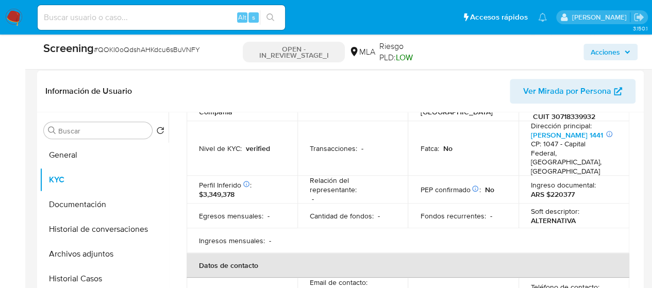
scroll to position [0, 0]
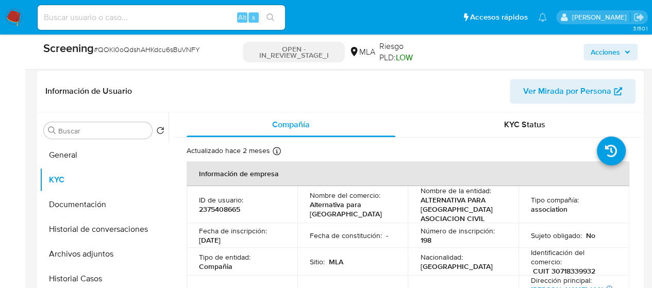
click at [221, 208] on p "2375408665" at bounding box center [219, 209] width 41 height 9
copy p "2375408665"
drag, startPoint x: 232, startPoint y: 242, endPoint x: 238, endPoint y: 243, distance: 6.3
click at [238, 243] on td "Fecha de inscripción : 16/03/2016" at bounding box center [242, 235] width 111 height 25
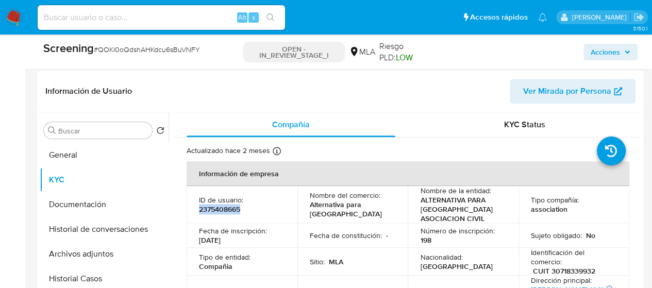
copy p "16/03/2016"
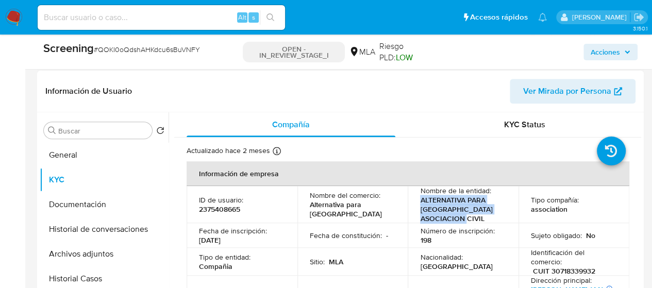
drag, startPoint x: 428, startPoint y: 203, endPoint x: 487, endPoint y: 220, distance: 61.1
click at [487, 220] on p "ALTERNATIVA PARA BUENOS AIRES ASOCIACION CIVIL" at bounding box center [461, 209] width 82 height 28
copy p "ALTERNATIVA PARA BUENOS AIRES ASOCIACION CIVIL"
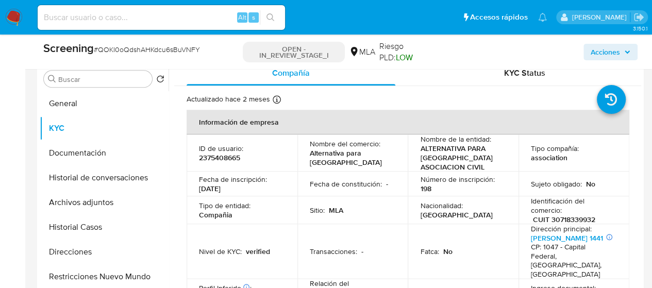
click at [568, 222] on p "CUIT 30718339932" at bounding box center [564, 219] width 62 height 9
copy p "30718339932"
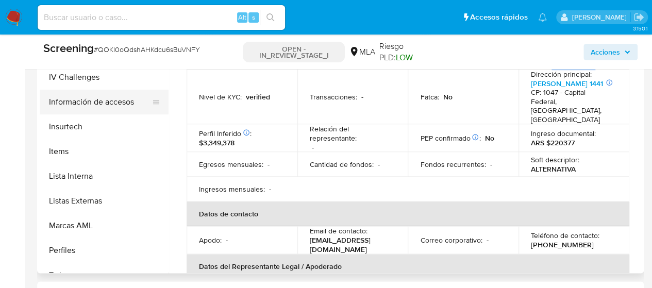
scroll to position [460, 0]
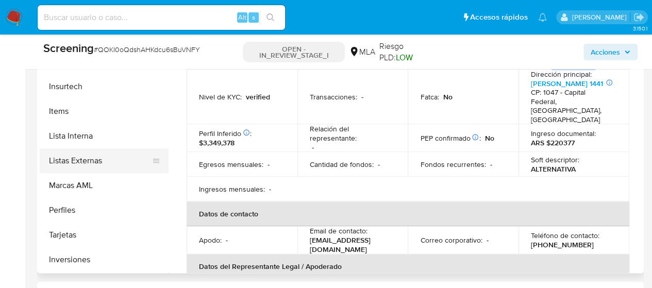
click at [65, 158] on button "Listas Externas" at bounding box center [100, 160] width 121 height 25
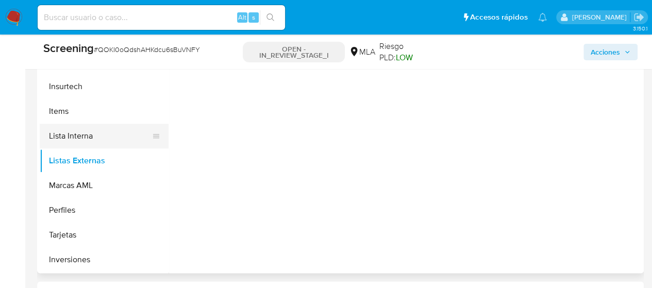
scroll to position [0, 0]
click at [65, 133] on button "Lista Interna" at bounding box center [100, 136] width 121 height 25
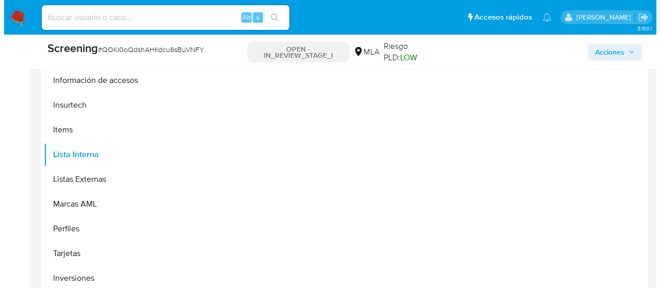
scroll to position [412, 0]
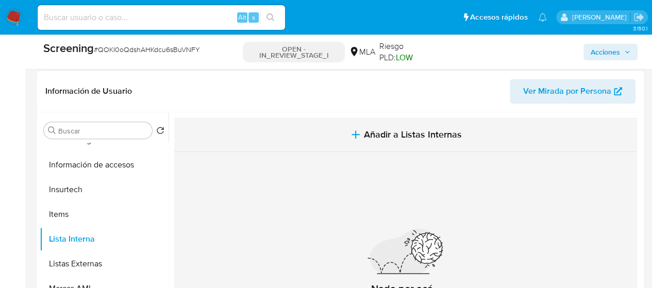
click at [400, 137] on span "Añadir a Listas Internas" at bounding box center [413, 134] width 98 height 11
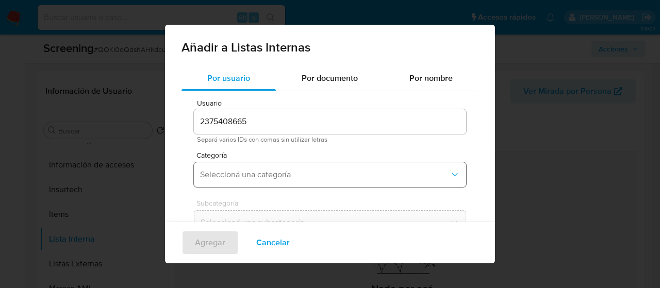
click at [273, 173] on span "Seleccioná una categoría" at bounding box center [325, 175] width 250 height 10
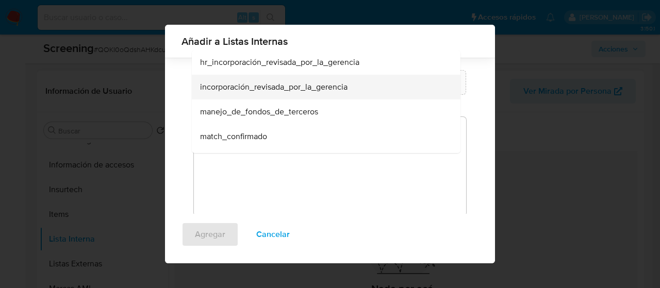
scroll to position [151, 0]
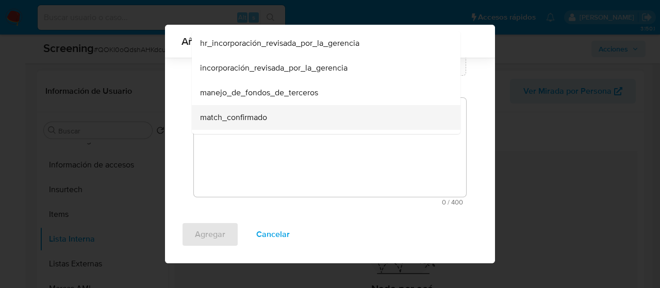
click at [292, 120] on div "match_confirmado" at bounding box center [323, 117] width 246 height 25
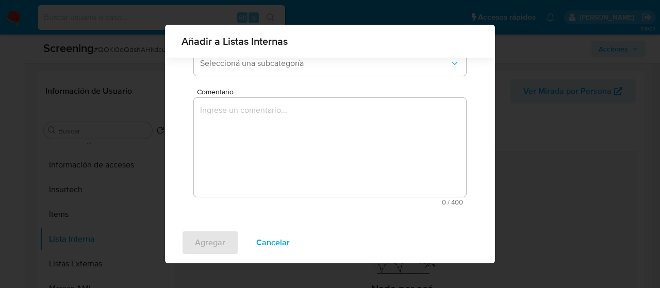
scroll to position [129, 0]
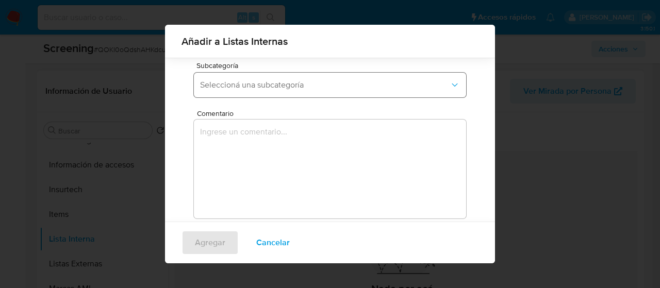
click at [281, 88] on span "Seleccioná una subcategoría" at bounding box center [325, 85] width 250 height 10
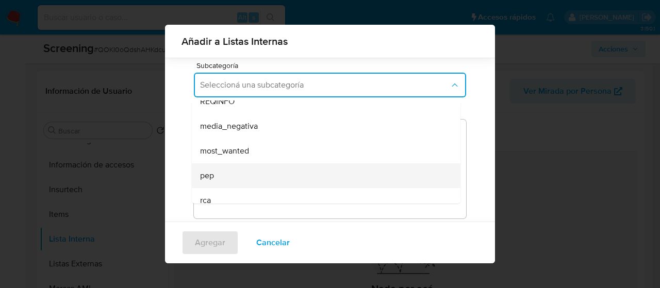
scroll to position [70, 0]
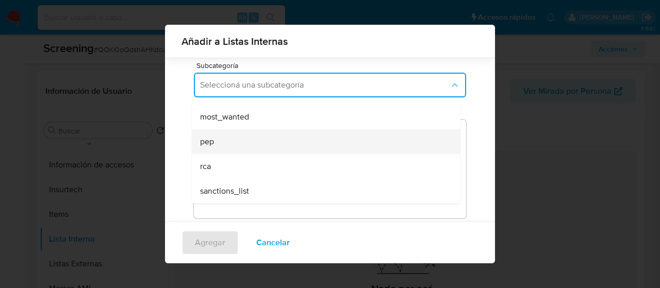
click at [251, 142] on div "pep" at bounding box center [323, 141] width 246 height 25
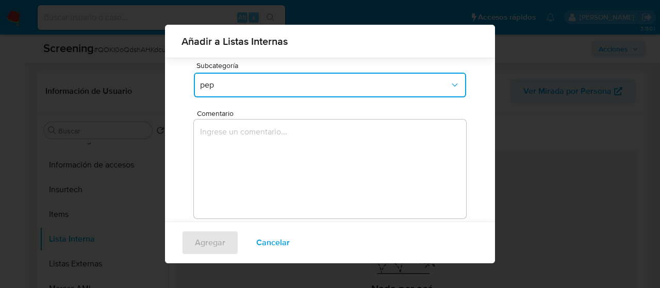
click at [254, 174] on textarea "Comentario" at bounding box center [330, 169] width 272 height 99
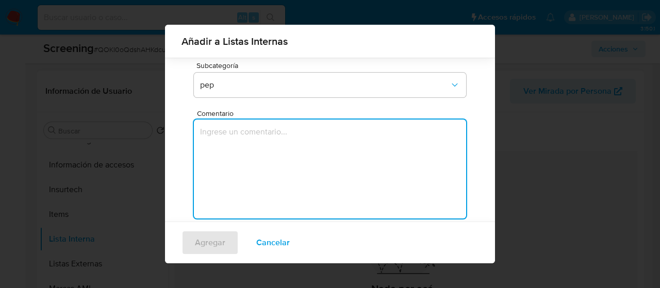
paste textarea "Se confirma match dado que se valida que el integrante de la PJ ([PERSON_NAME] …"
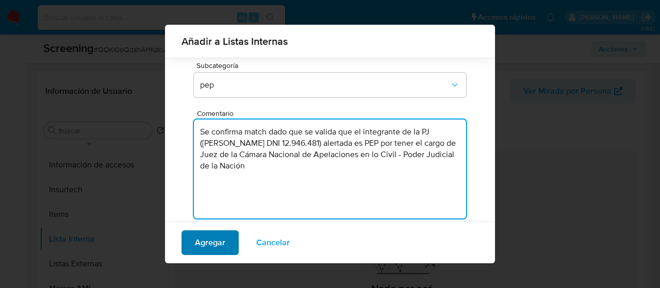
type textarea "Se confirma match dado que se valida que el integrante de la PJ ([PERSON_NAME] …"
click at [211, 254] on span "Agregar" at bounding box center [210, 243] width 30 height 23
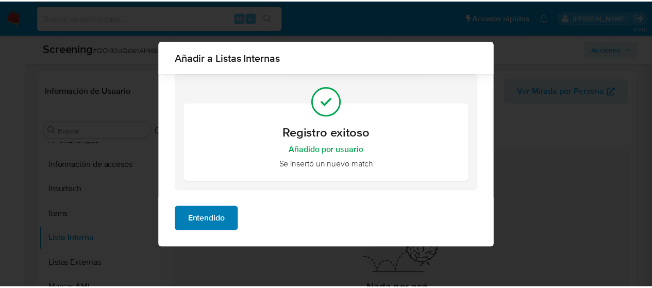
scroll to position [0, 0]
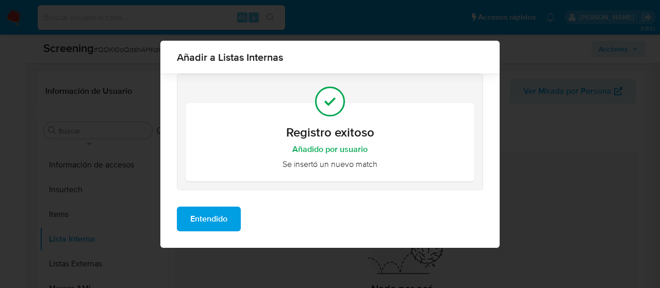
click at [228, 216] on button "Entendido" at bounding box center [209, 219] width 64 height 25
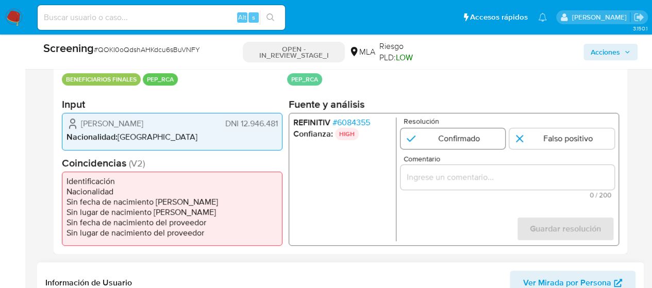
scroll to position [258, 0]
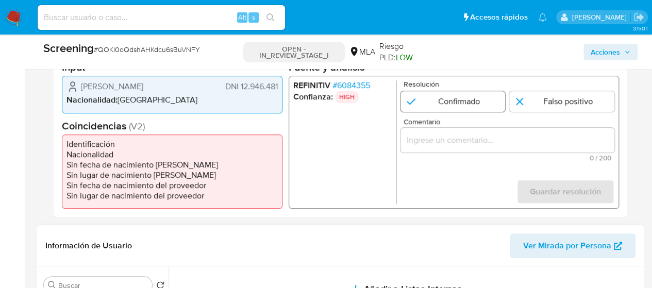
click at [496, 93] on input "1 de 1" at bounding box center [453, 101] width 105 height 21
radio input "true"
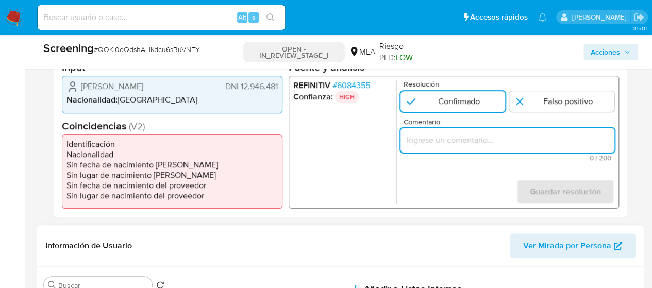
click at [459, 134] on input "Comentario" at bounding box center [508, 140] width 214 height 13
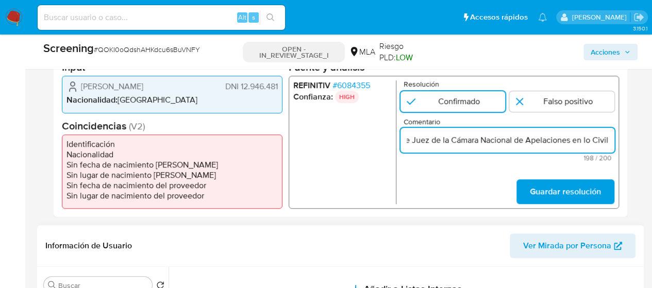
scroll to position [0, 518]
type input "Se confirma match dado que se valida que el integrante de la PJ ([PERSON_NAME] …"
click at [570, 188] on span "Guardar resolución" at bounding box center [565, 191] width 71 height 23
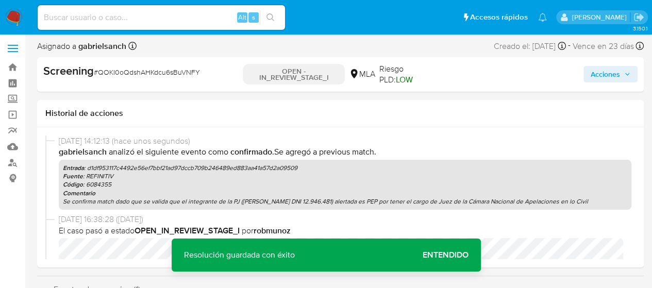
scroll to position [0, 0]
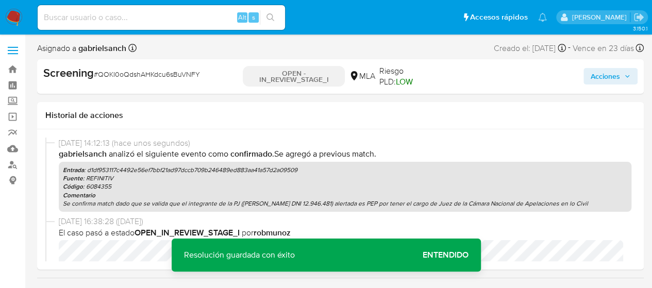
click at [592, 78] on span "Acciones" at bounding box center [605, 76] width 29 height 16
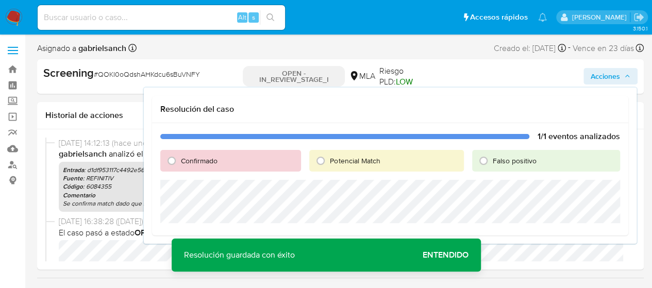
click at [533, 162] on span "Falso positivo" at bounding box center [515, 161] width 44 height 10
click at [492, 162] on input "Falso positivo" at bounding box center [483, 161] width 16 height 16
radio input "true"
click at [221, 161] on div "Confirmado" at bounding box center [230, 161] width 141 height 22
click at [183, 159] on span "Confirmado" at bounding box center [199, 161] width 37 height 10
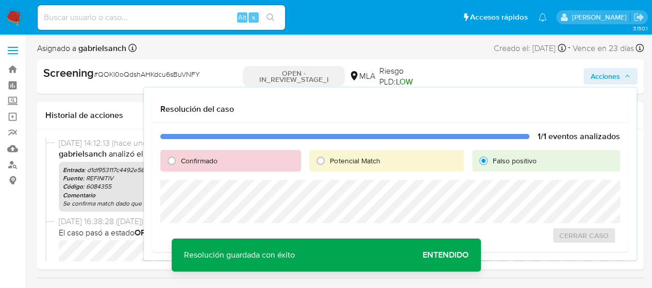
click at [180, 159] on input "Confirmado" at bounding box center [171, 161] width 16 height 16
radio input "true"
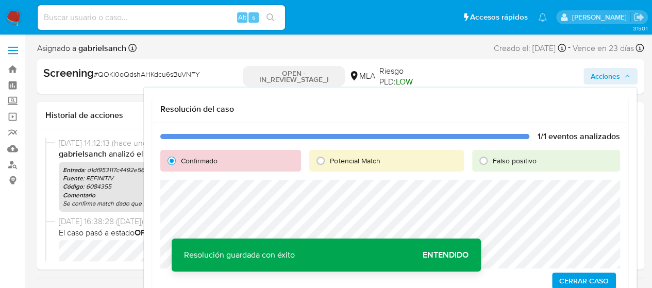
click at [598, 277] on span "Cerrar Caso" at bounding box center [583, 281] width 49 height 14
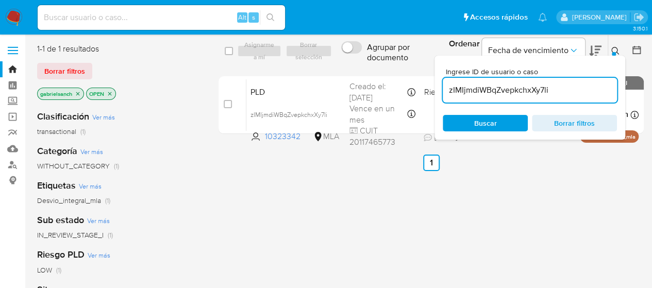
click at [115, 19] on input at bounding box center [161, 17] width 247 height 13
paste input "LHOvUo7Mtl1I6FSyAcPBYxjc"
type input "LHOvUo7Mtl1I6FSyAcPBYxjc"
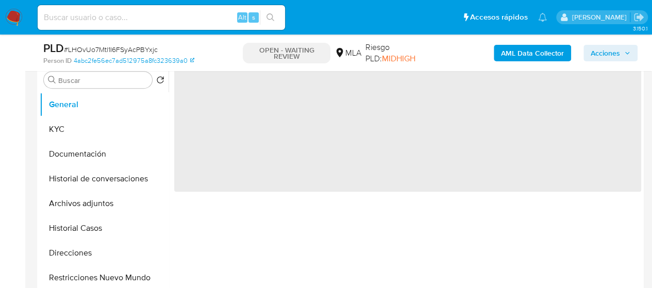
scroll to position [206, 0]
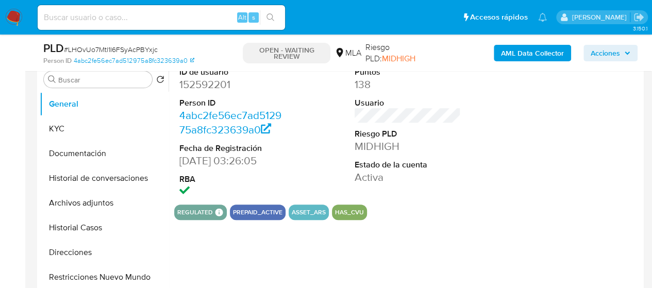
select select "10"
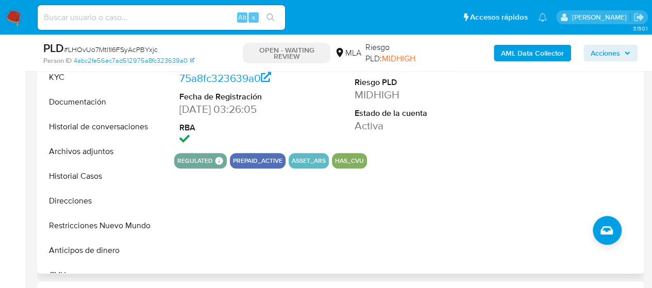
scroll to position [412, 0]
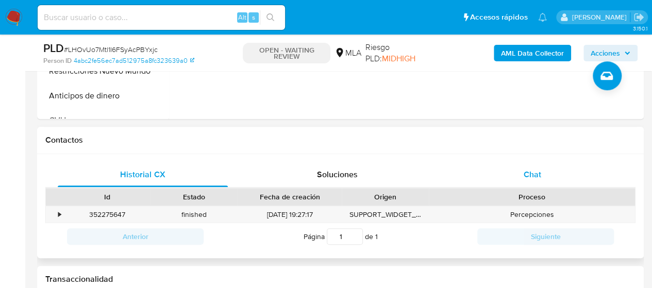
click at [513, 170] on div "Chat" at bounding box center [533, 174] width 170 height 25
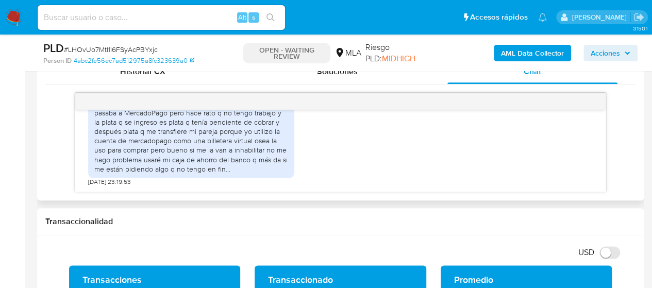
scroll to position [655, 0]
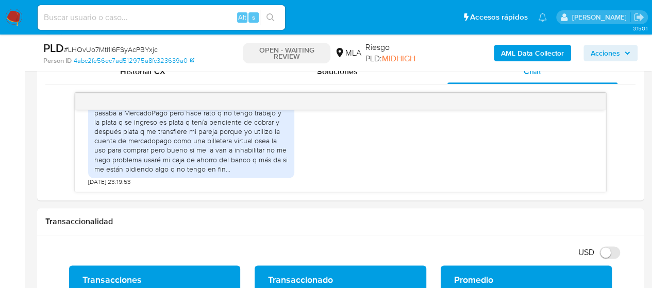
click at [176, 16] on input at bounding box center [161, 17] width 247 height 13
paste input "VFs99jVnIcTFNoCfAN8vwXdc"
type input "VFs99jVnIcTFNoCfAN8vwXdc"
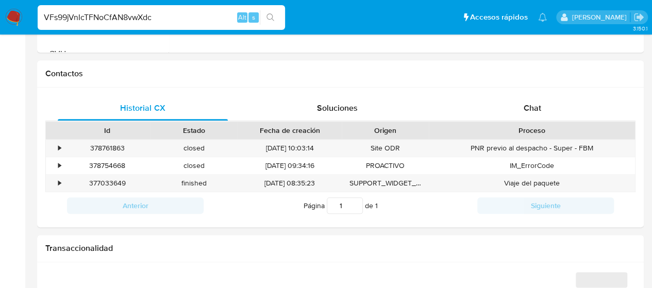
select select "10"
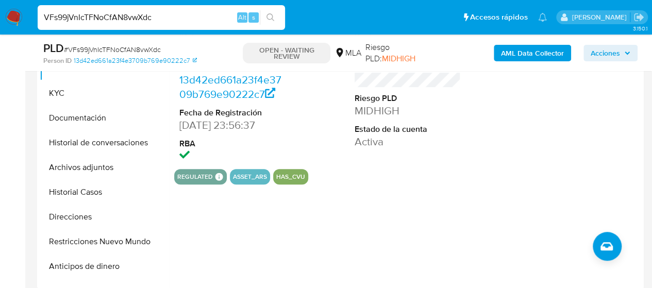
scroll to position [258, 0]
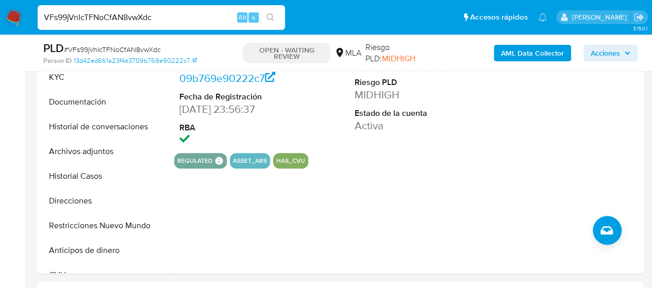
click at [107, 18] on input "VFs99jVnIcTFNoCfAN8vwXdc" at bounding box center [161, 17] width 247 height 13
paste input "0zqX55CUZPZtAgRUktIwZRZM"
type input "0zqX55CUZPZtAgRUktIwZRZM"
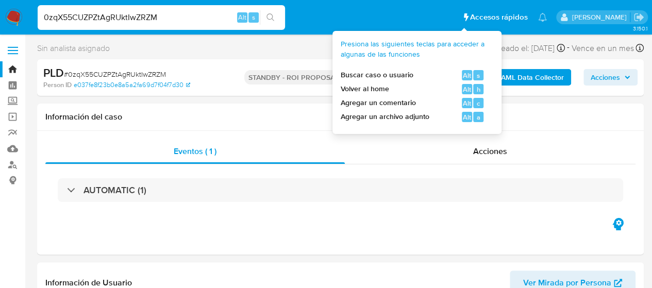
select select "10"
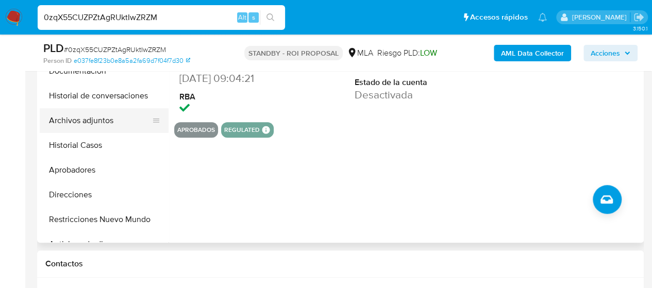
scroll to position [258, 0]
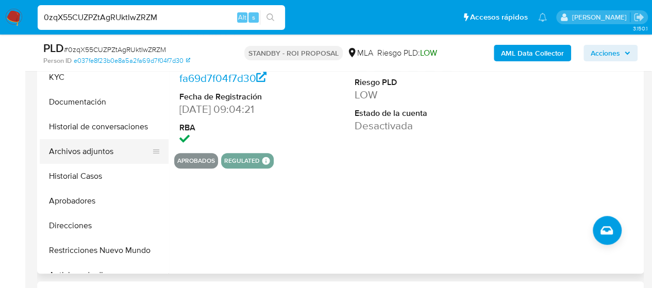
click at [90, 147] on button "Archivos adjuntos" at bounding box center [100, 151] width 121 height 25
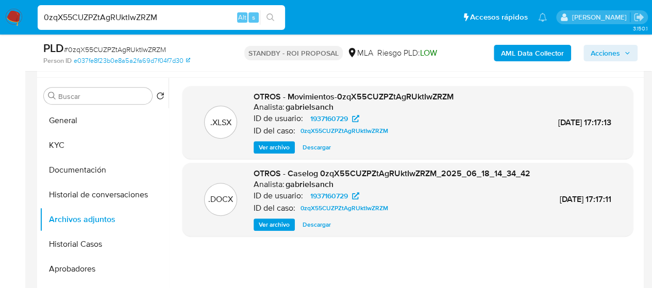
scroll to position [206, 0]
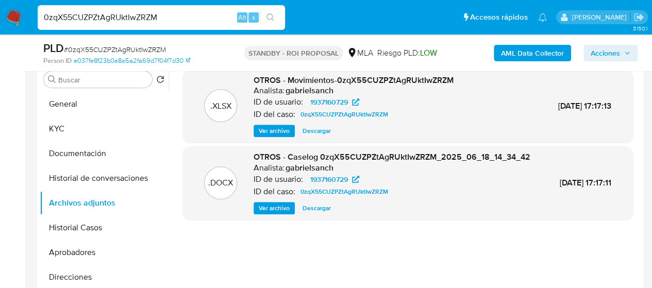
click at [277, 213] on span "Ver archivo" at bounding box center [274, 208] width 31 height 10
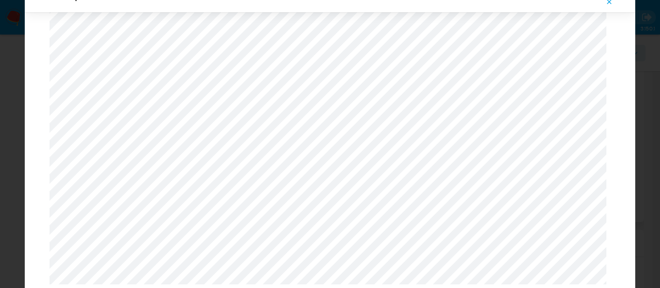
scroll to position [875, 0]
click at [603, 4] on button "Attachment preview" at bounding box center [609, 2] width 23 height 16
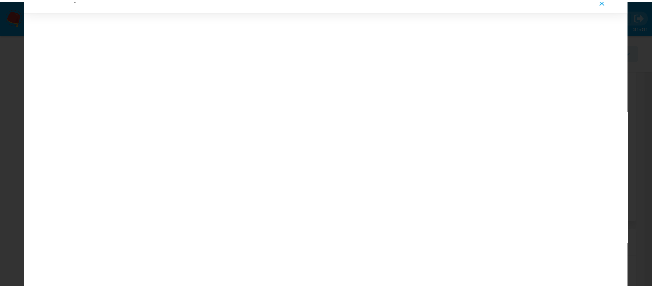
scroll to position [33, 0]
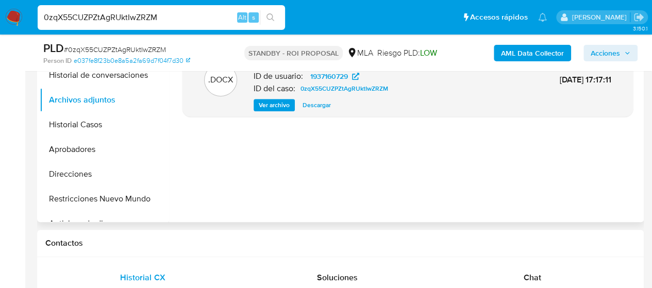
click at [110, 8] on div "0zqX55CUZPZtAgRUktIwZRZM Alt s" at bounding box center [161, 17] width 247 height 25
click at [115, 18] on input "0zqX55CUZPZtAgRUktIwZRZM" at bounding box center [161, 17] width 247 height 13
paste input "1qzOLApMz3LhRIuD7hzsnuXr"
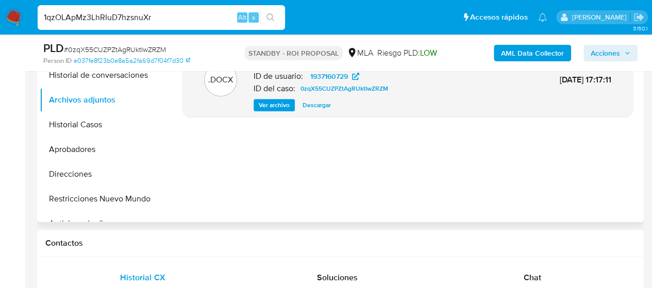
type input "1qzOLApMz3LhRIuD7hzsnuXr"
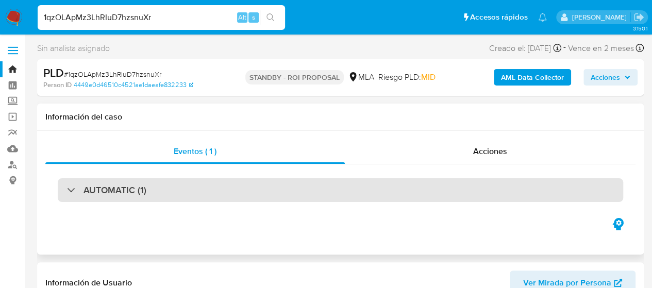
select select "10"
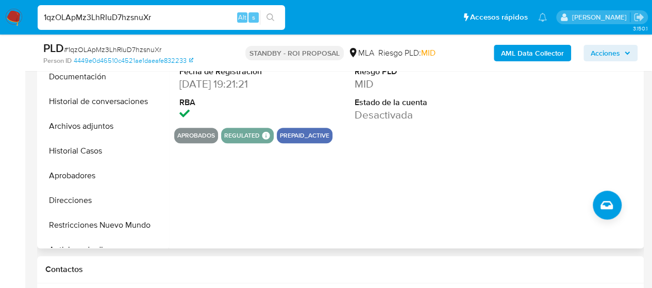
scroll to position [258, 0]
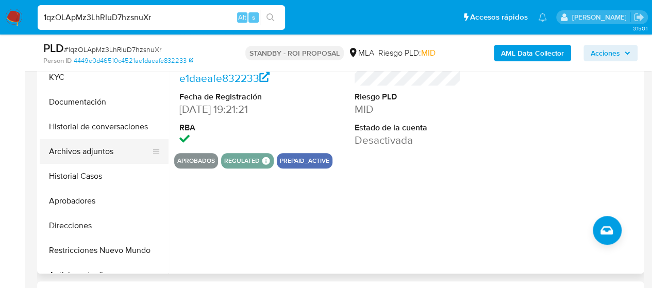
click at [75, 149] on button "Archivos adjuntos" at bounding box center [100, 151] width 121 height 25
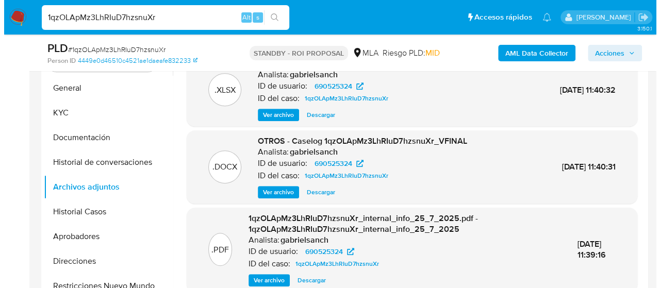
scroll to position [206, 0]
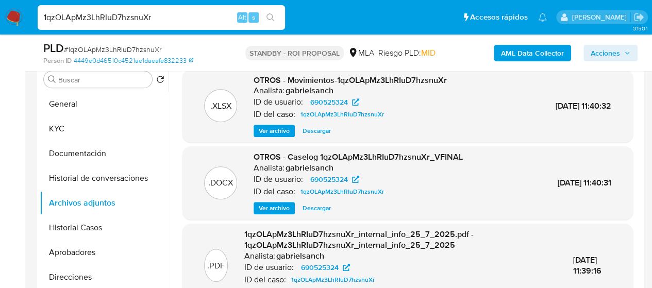
click at [289, 208] on span "Ver archivo" at bounding box center [274, 208] width 31 height 10
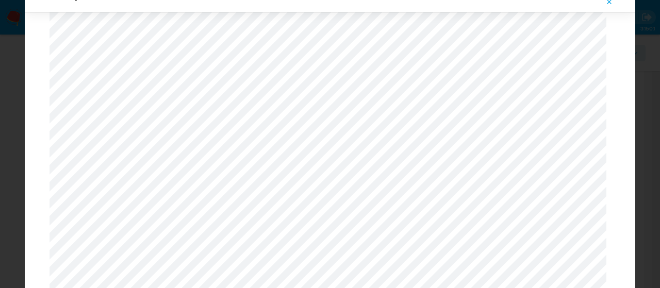
scroll to position [650, 0]
click at [605, 2] on button "Attachment preview" at bounding box center [609, 2] width 23 height 16
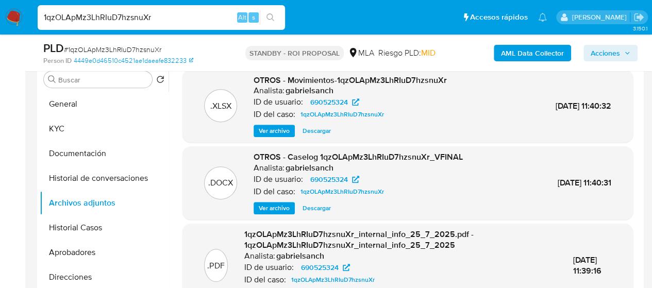
click at [148, 13] on input "1qzOLApMz3LhRIuD7hzsnuXr" at bounding box center [161, 17] width 247 height 13
paste input "VFs99jVnIcTFNoCfAN8vwXdc"
type input "VFs99jVnIcTFNoCfAN8vwXdc"
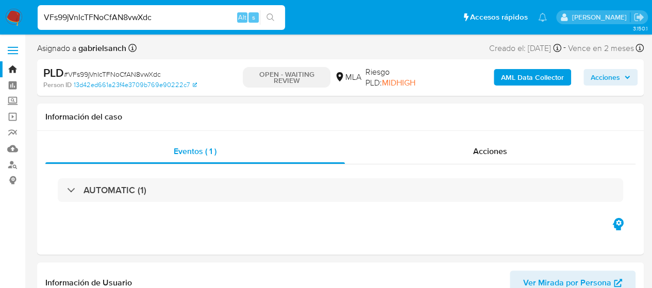
select select "10"
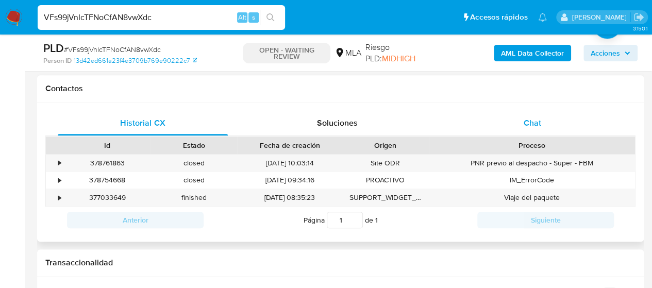
click at [522, 123] on div "Chat" at bounding box center [533, 123] width 170 height 25
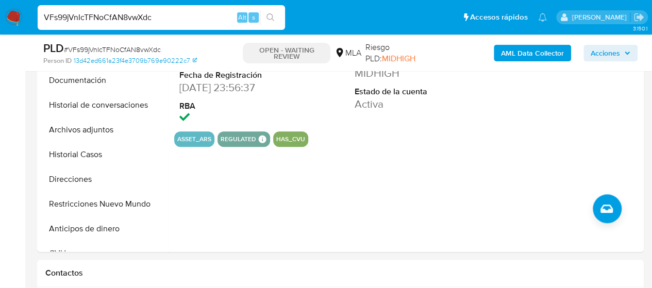
scroll to position [258, 0]
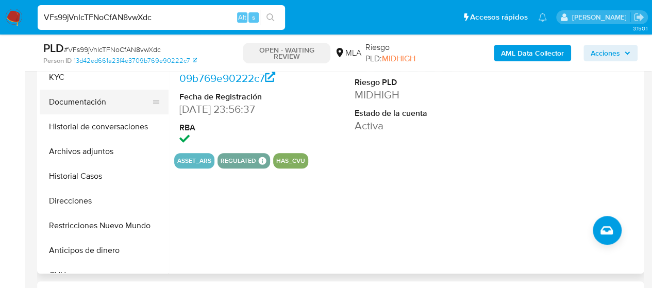
click at [94, 103] on button "Documentación" at bounding box center [100, 102] width 121 height 25
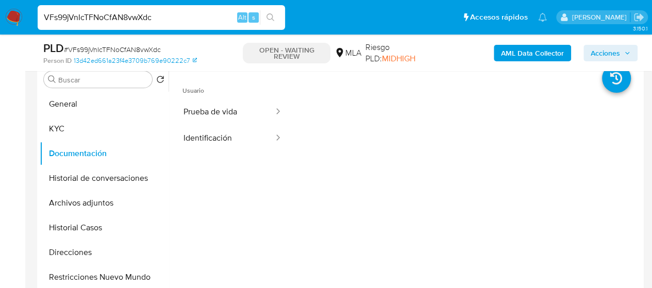
scroll to position [567, 0]
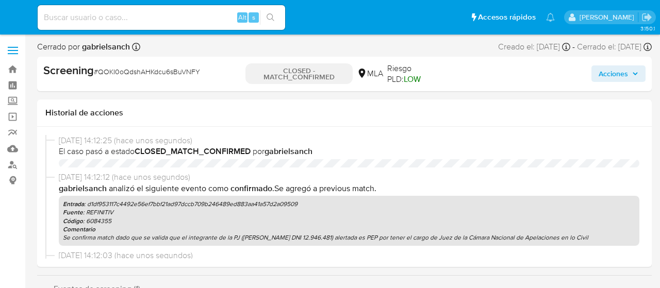
select select "10"
